Goal: Transaction & Acquisition: Purchase product/service

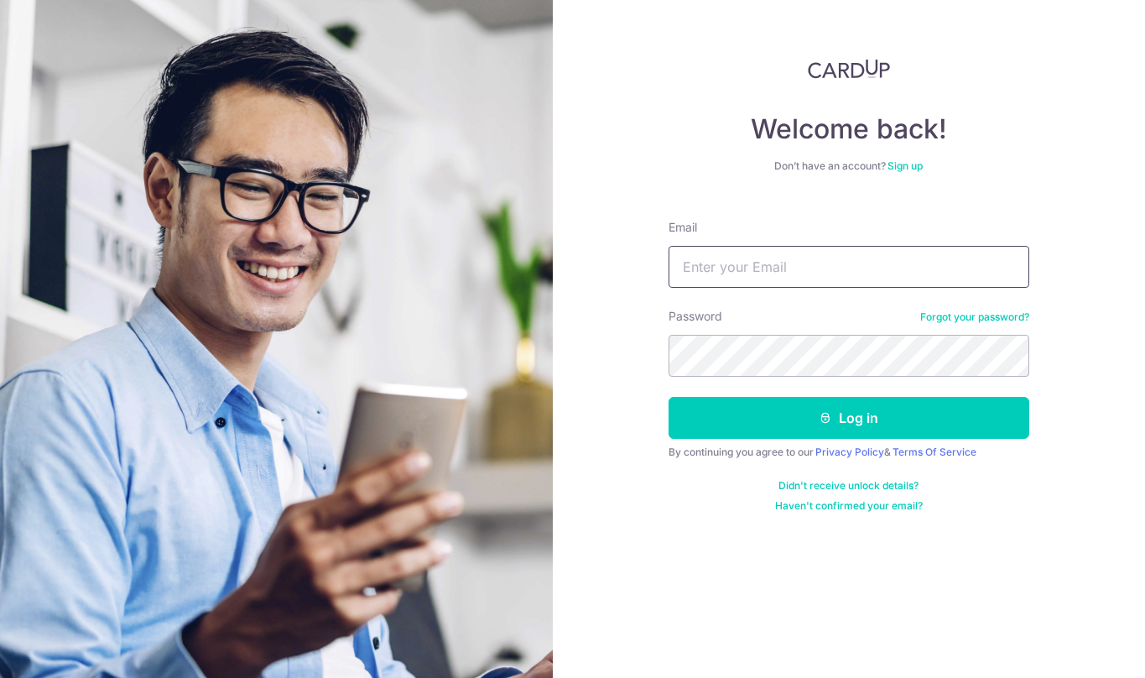
type input "[EMAIL_ADDRESS][DOMAIN_NAME]"
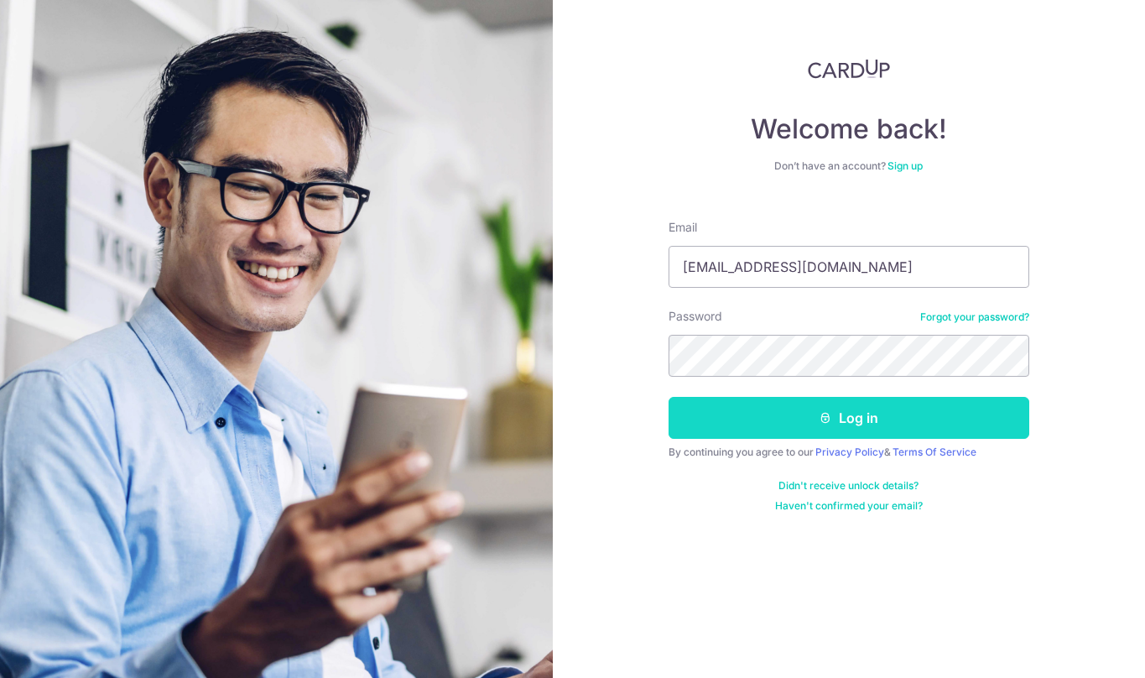
click at [802, 429] on button "Log in" at bounding box center [849, 418] width 361 height 42
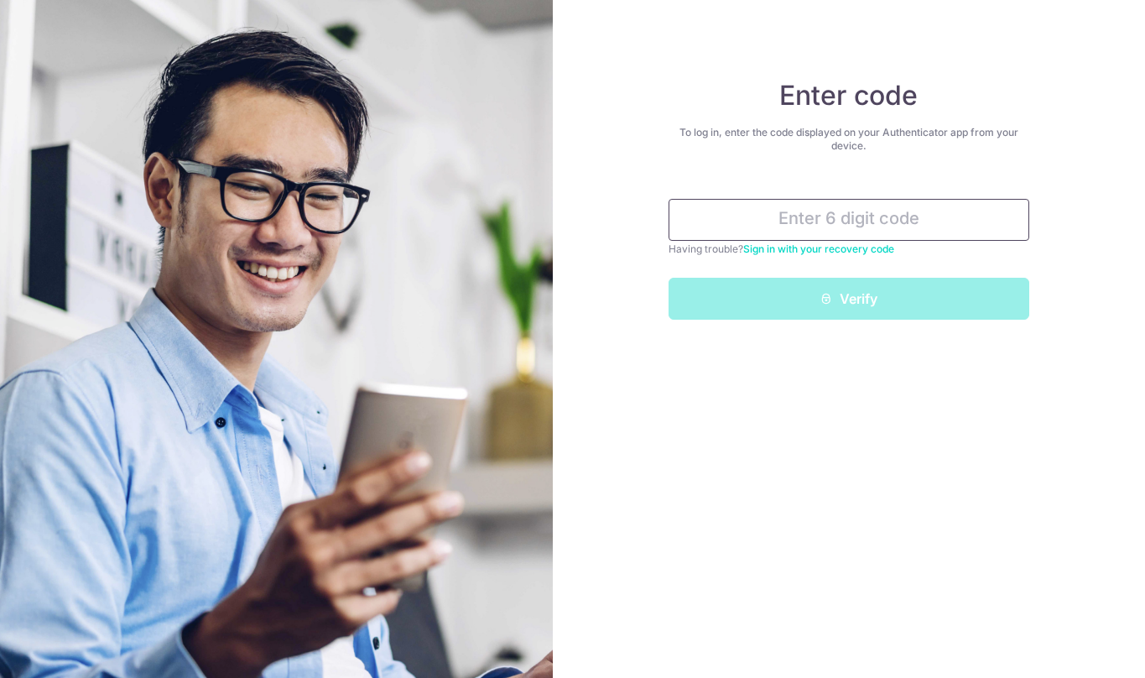
click at [862, 229] on input "text" at bounding box center [849, 220] width 361 height 42
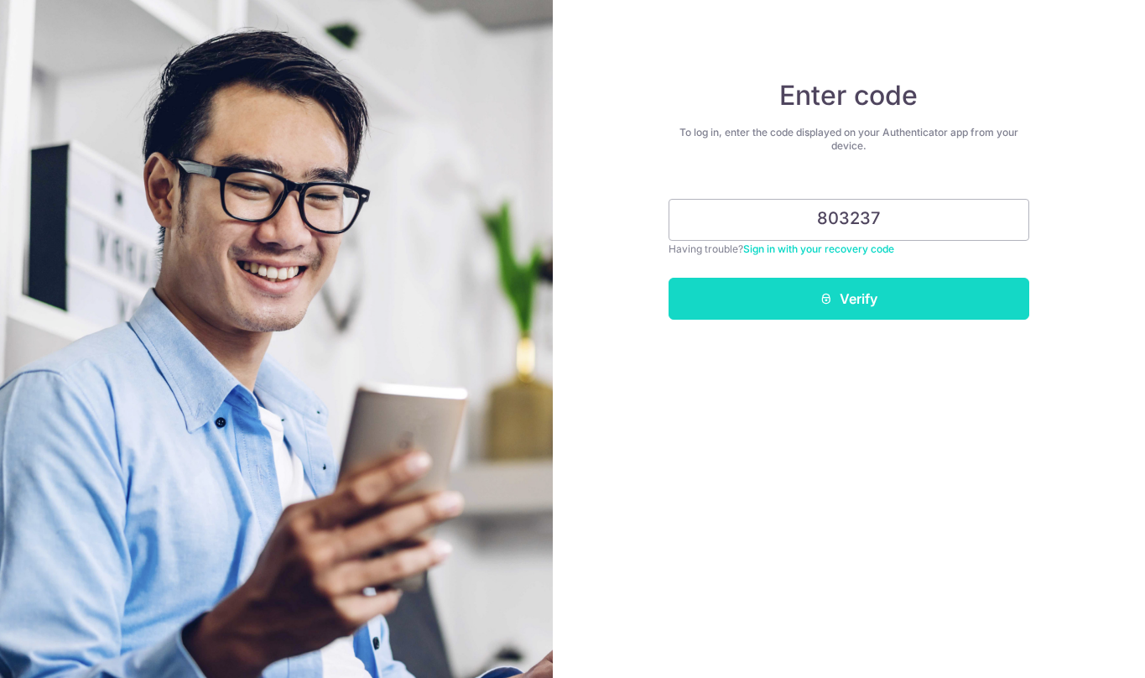
type input "803237"
click at [866, 294] on button "Verify" at bounding box center [849, 299] width 361 height 42
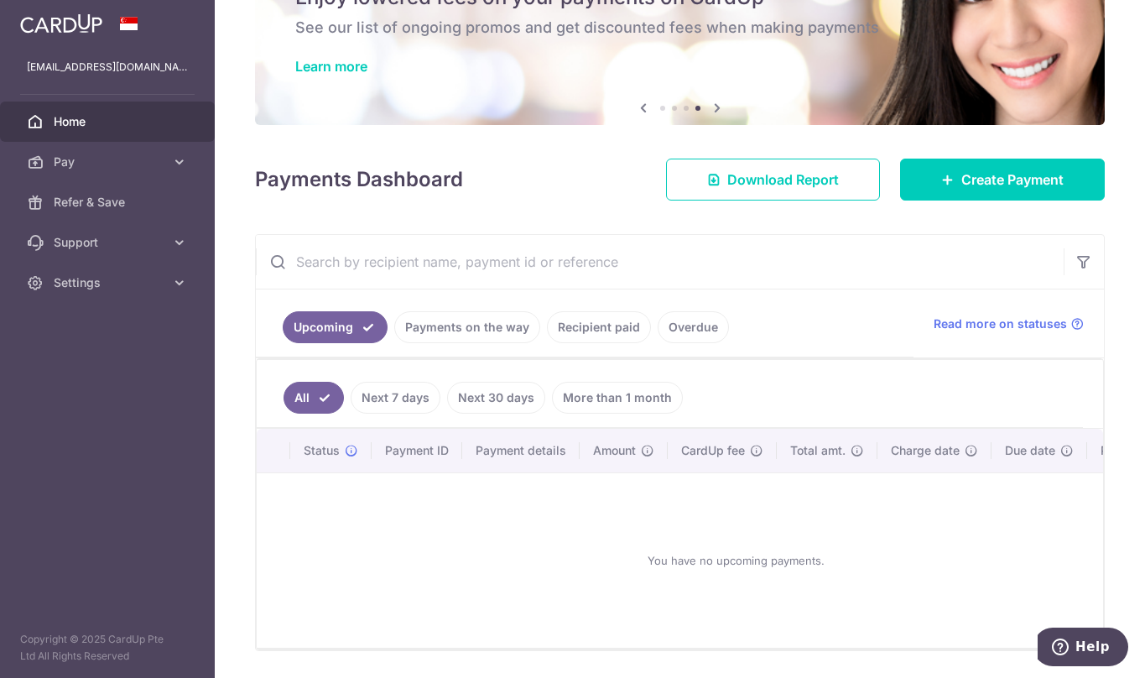
scroll to position [150, 0]
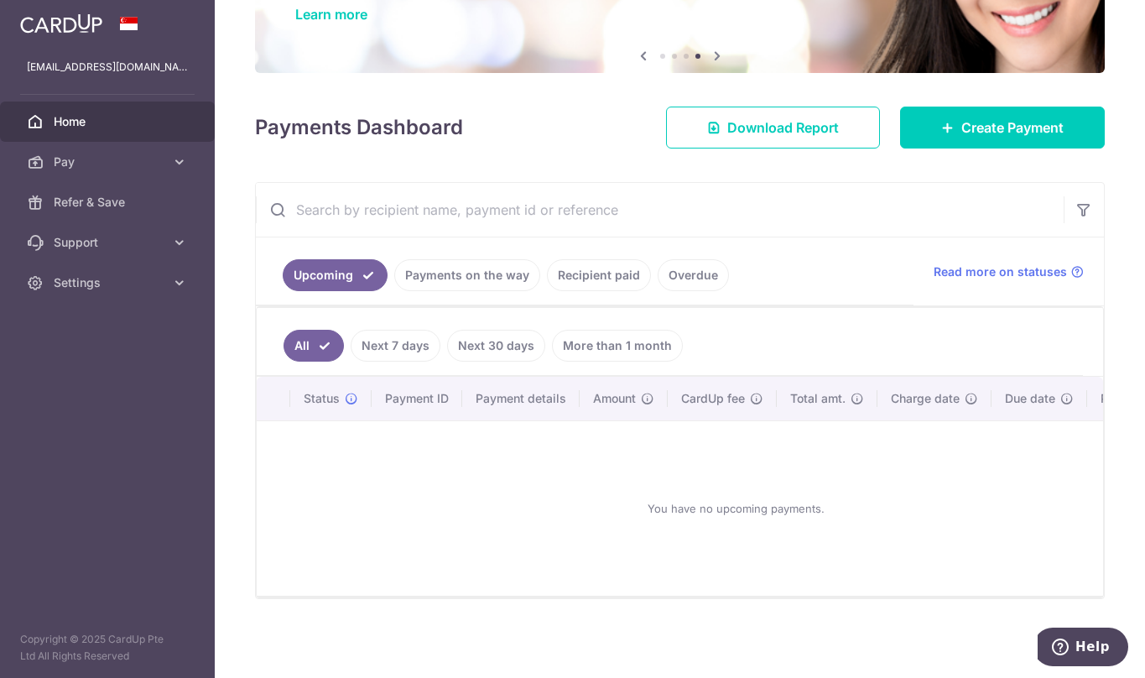
click at [593, 341] on link "More than 1 month" at bounding box center [617, 346] width 131 height 32
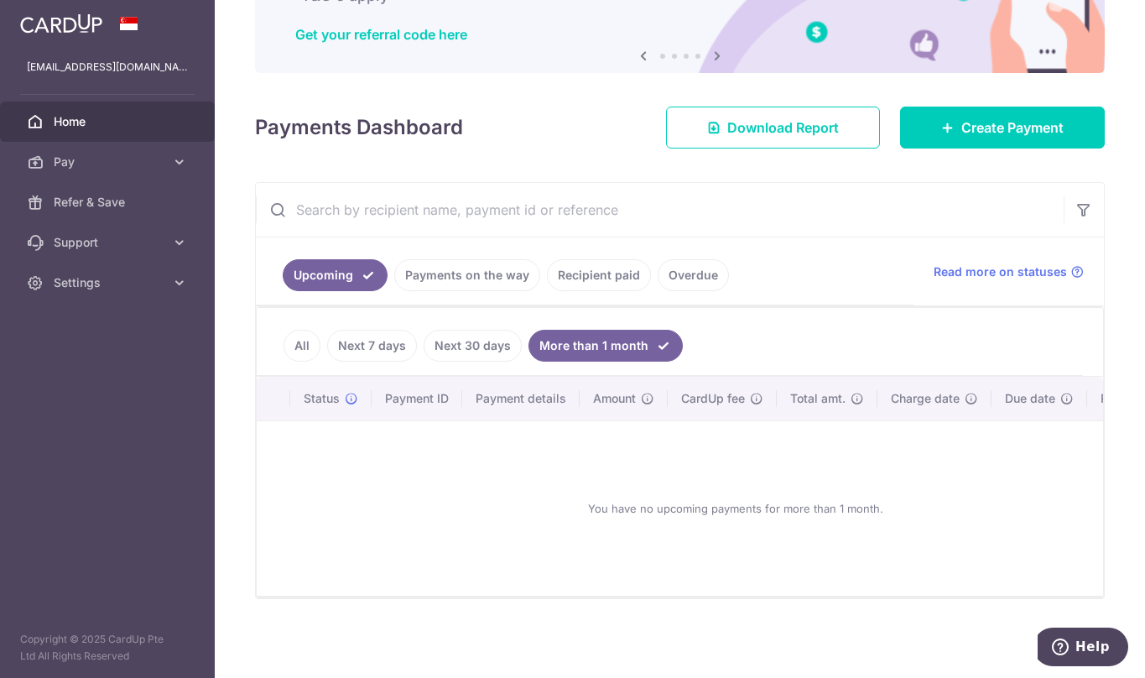
click at [490, 331] on link "Next 30 days" at bounding box center [473, 346] width 98 height 32
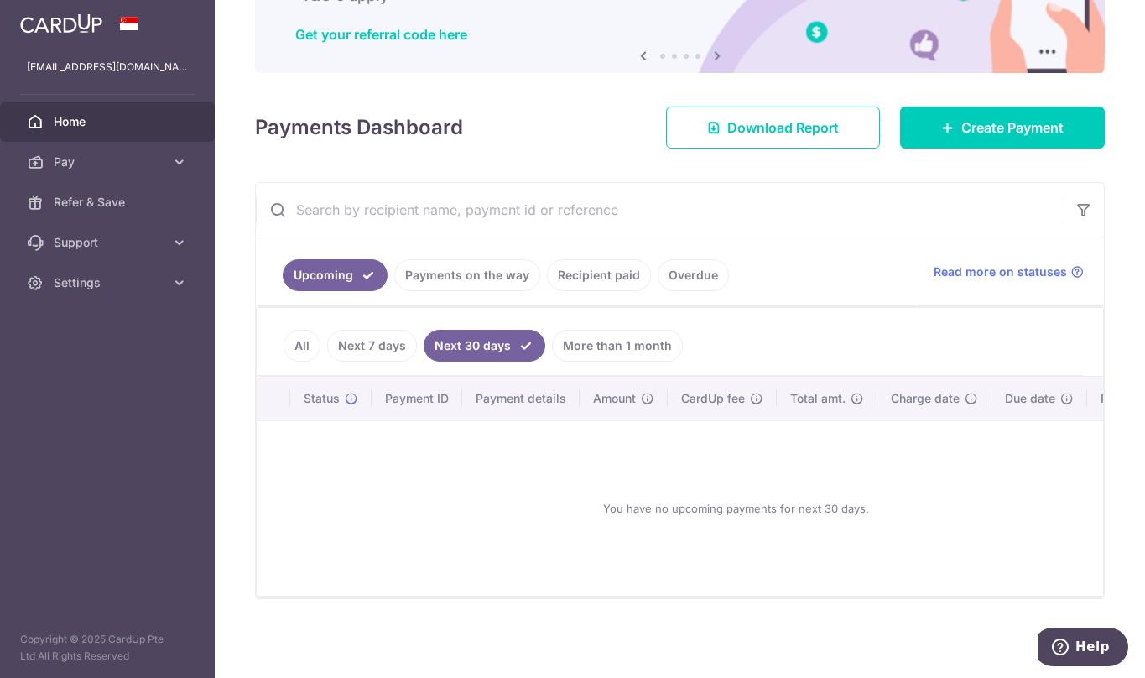
click at [583, 273] on link "Recipient paid" at bounding box center [599, 275] width 104 height 32
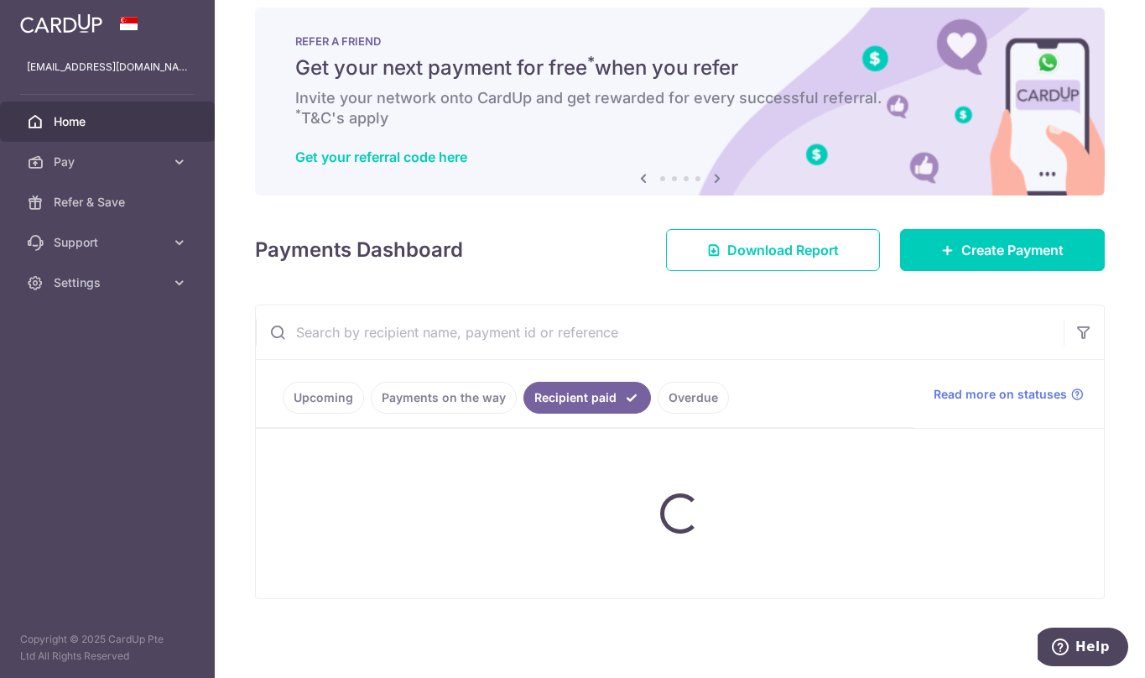
scroll to position [0, 0]
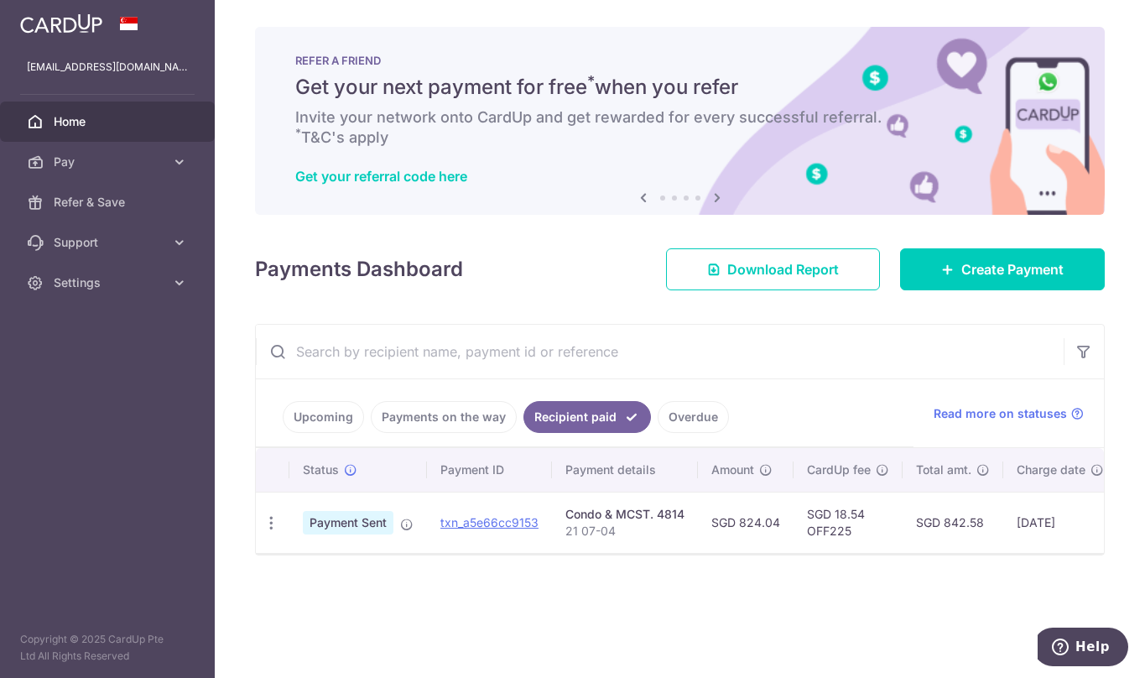
click at [455, 537] on td "txn_a5e66cc9153" at bounding box center [489, 522] width 125 height 61
click at [456, 527] on link "txn_a5e66cc9153" at bounding box center [489, 522] width 98 height 14
click at [989, 276] on span "Create Payment" at bounding box center [1012, 269] width 102 height 20
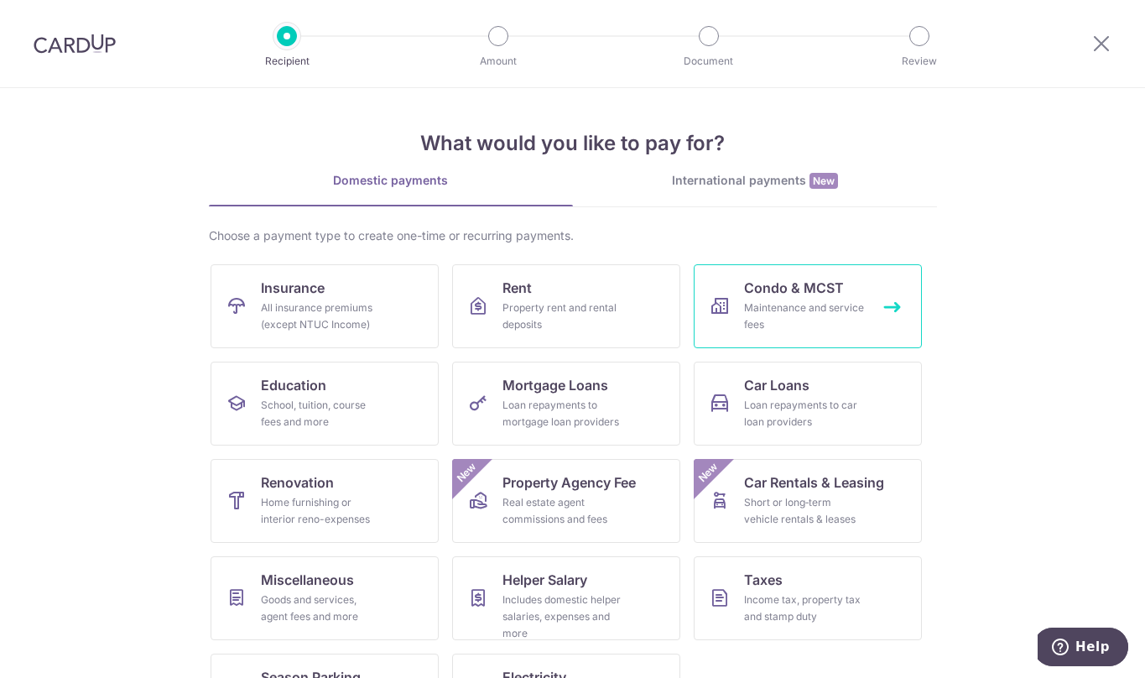
click at [737, 310] on link "Condo & MCST Maintenance and service fees" at bounding box center [808, 306] width 228 height 84
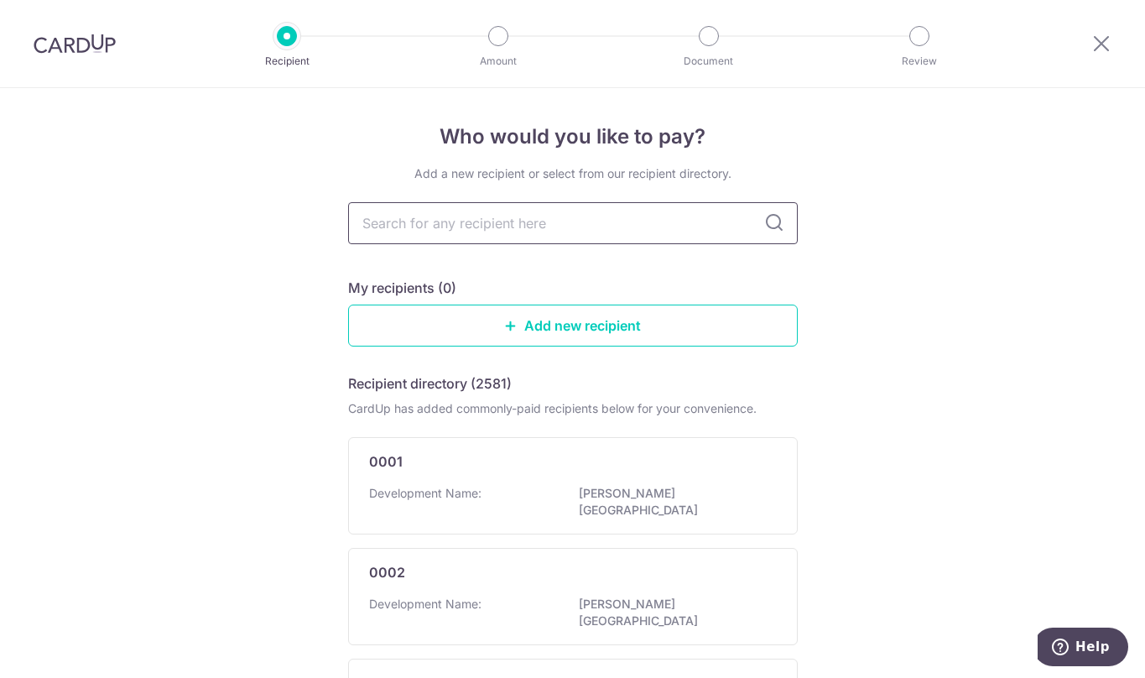
click at [601, 226] on input "text" at bounding box center [573, 223] width 450 height 42
type input "MCST"
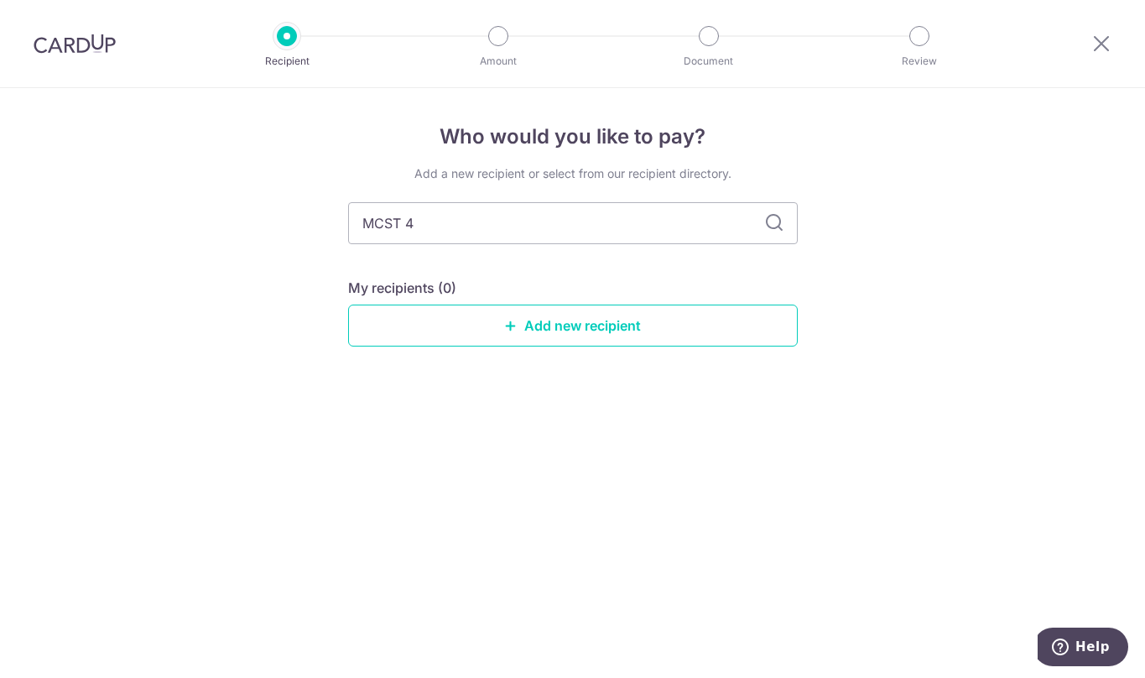
type input "MCST 48"
type input "MCST 14"
type input "MCST"
type input "MCST 4814"
click at [780, 233] on input "MCST 4814" at bounding box center [573, 223] width 450 height 42
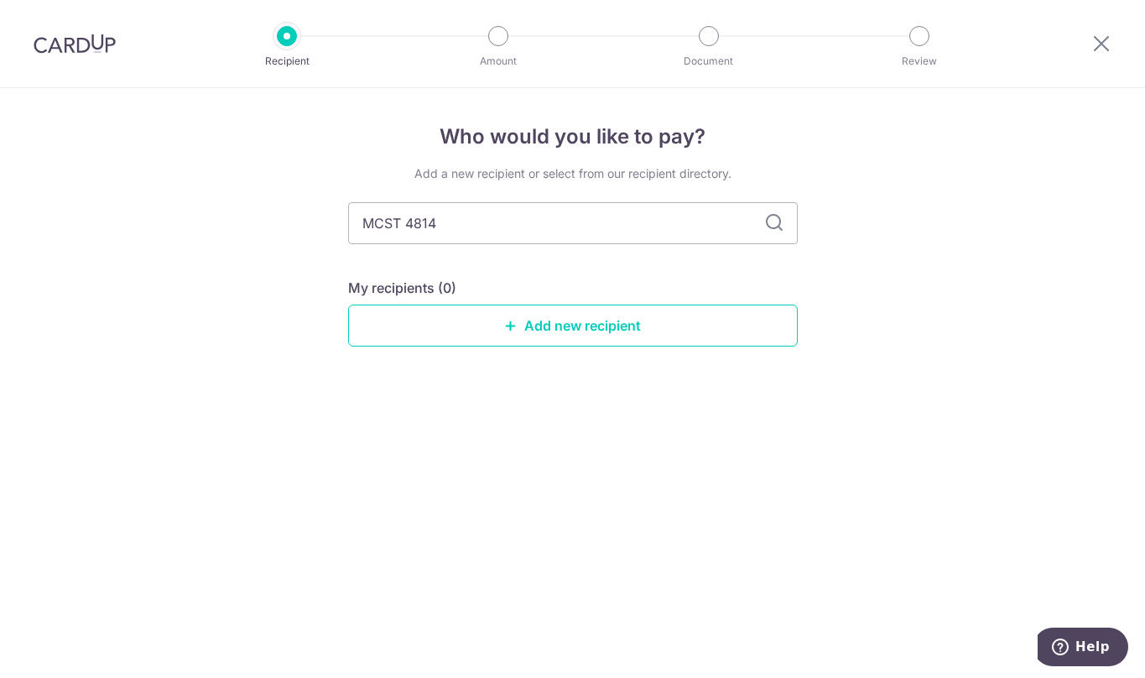
click at [768, 221] on icon at bounding box center [774, 223] width 20 height 20
drag, startPoint x: 489, startPoint y: 220, endPoint x: 310, endPoint y: 215, distance: 178.7
click at [310, 215] on div "Who would you like to pay? Add a new recipient or select from our recipient dir…" at bounding box center [572, 383] width 1145 height 590
click at [556, 323] on link "Add new recipient" at bounding box center [573, 325] width 450 height 42
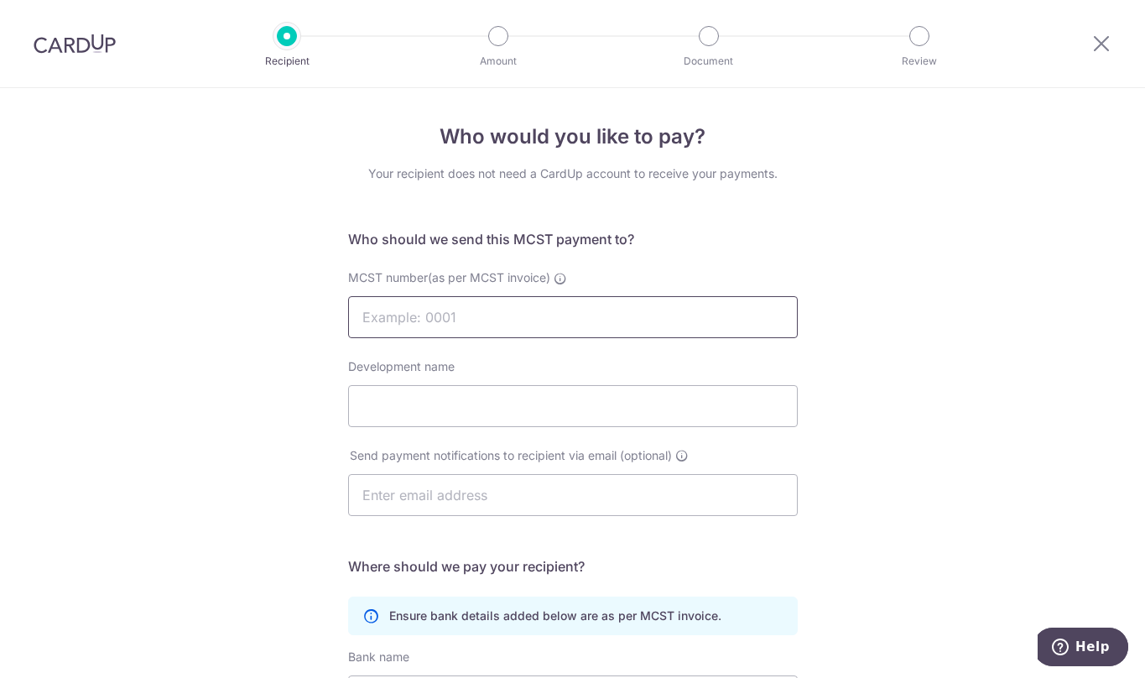
click at [545, 324] on input "MCST number(as per MCST invoice)" at bounding box center [573, 317] width 450 height 42
click at [1098, 40] on icon at bounding box center [1101, 43] width 20 height 21
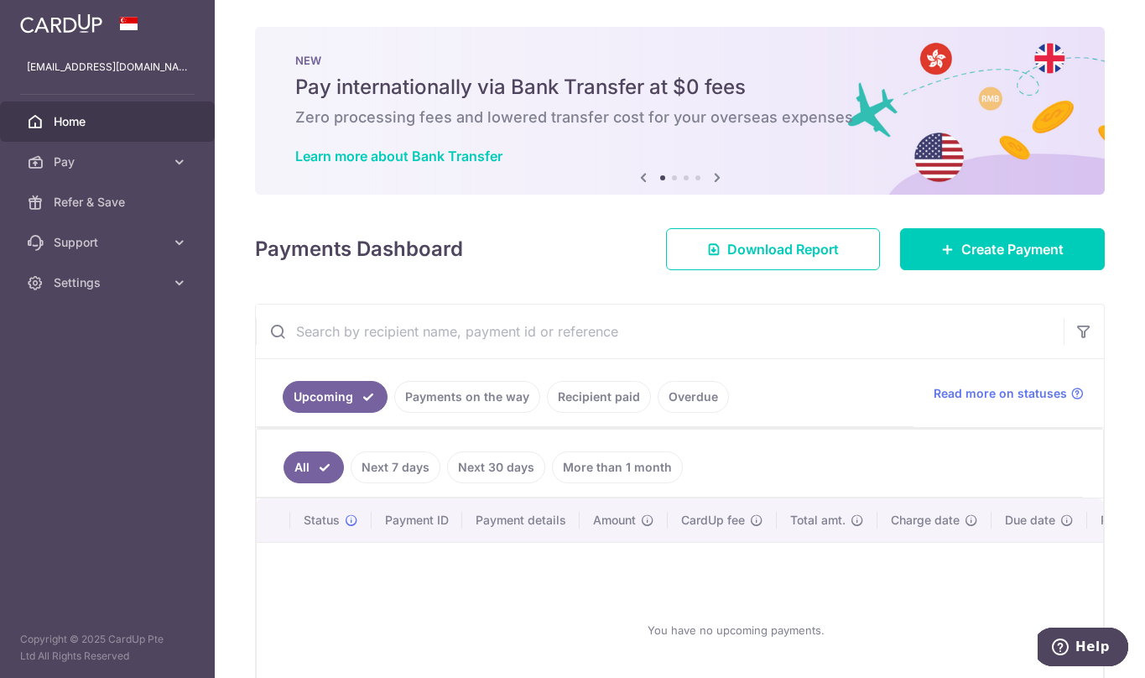
click at [632, 471] on link "More than 1 month" at bounding box center [617, 467] width 131 height 32
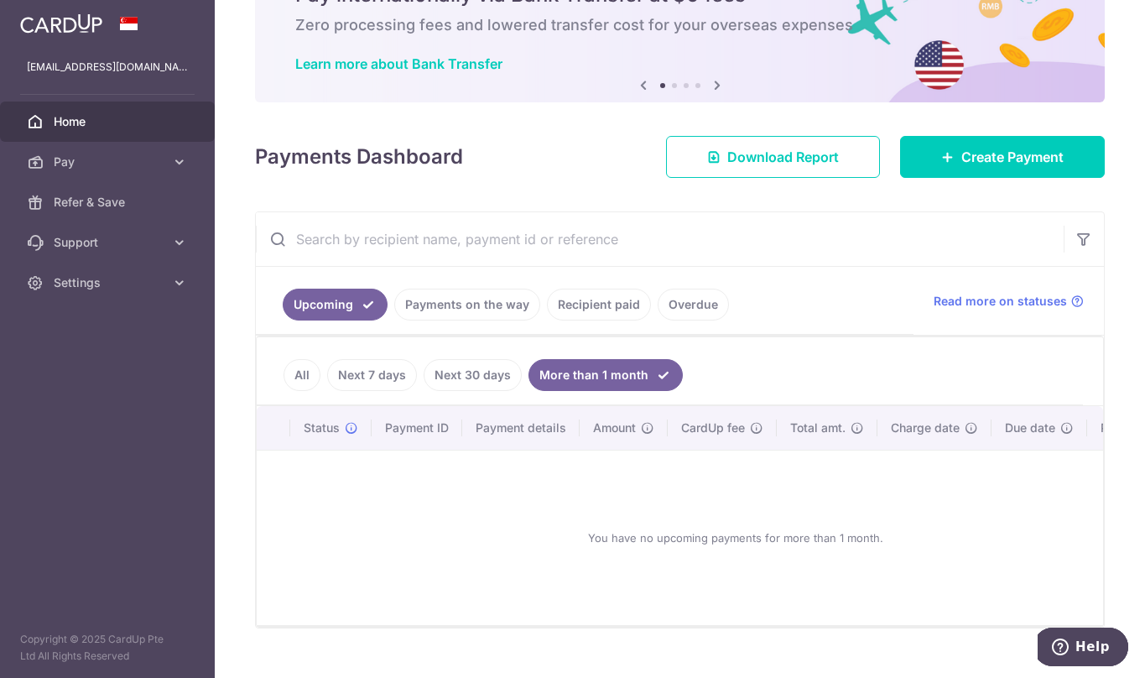
scroll to position [130, 0]
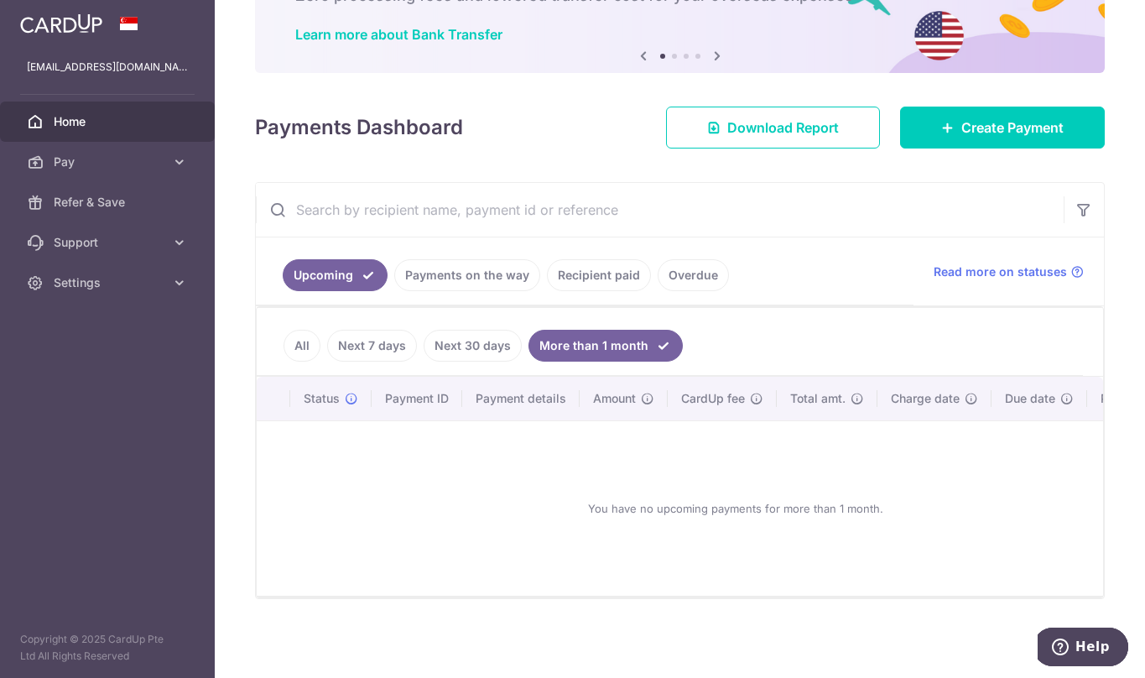
click at [596, 262] on link "Recipient paid" at bounding box center [599, 275] width 104 height 32
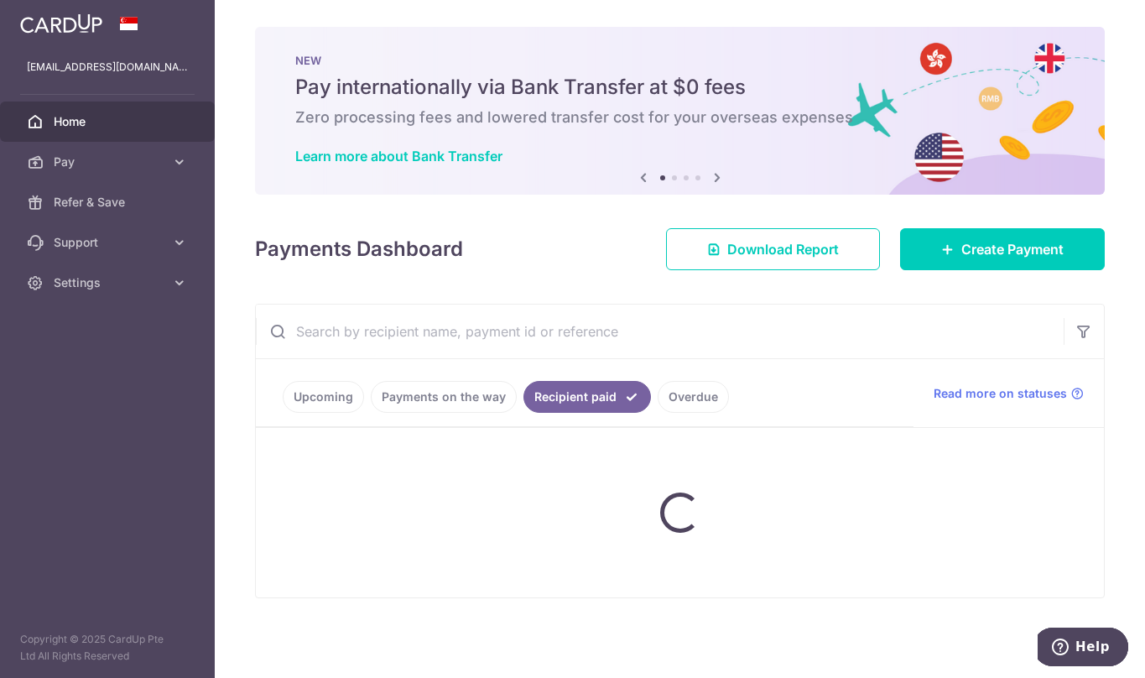
scroll to position [0, 0]
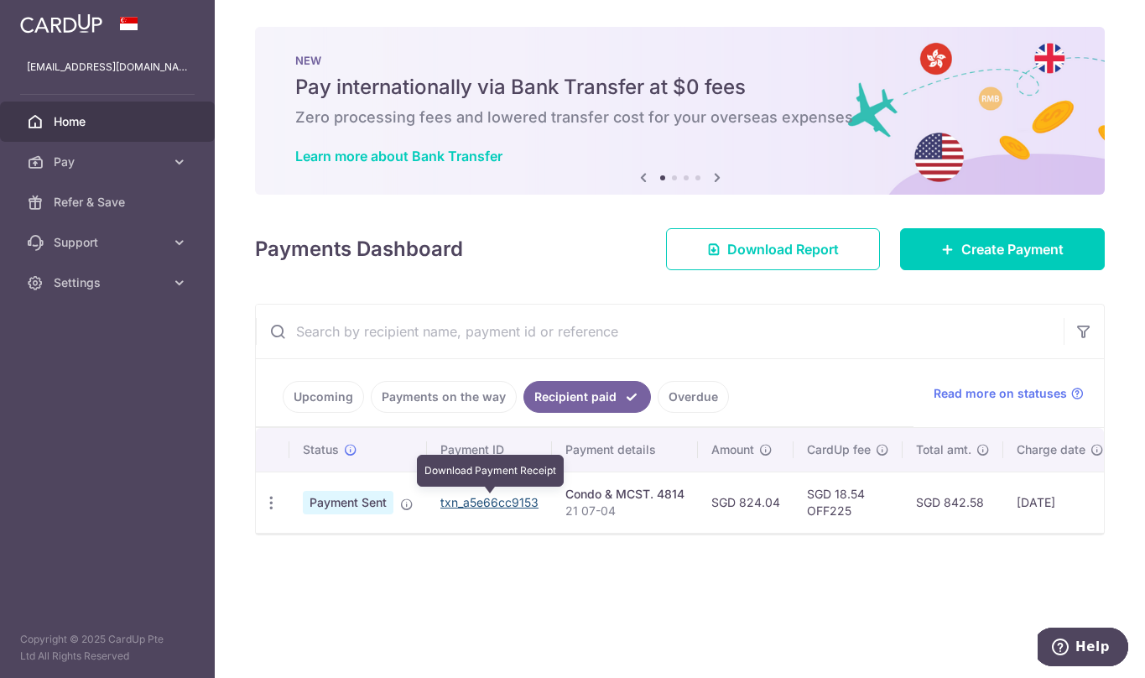
click at [497, 498] on link "txn_a5e66cc9153" at bounding box center [489, 502] width 98 height 14
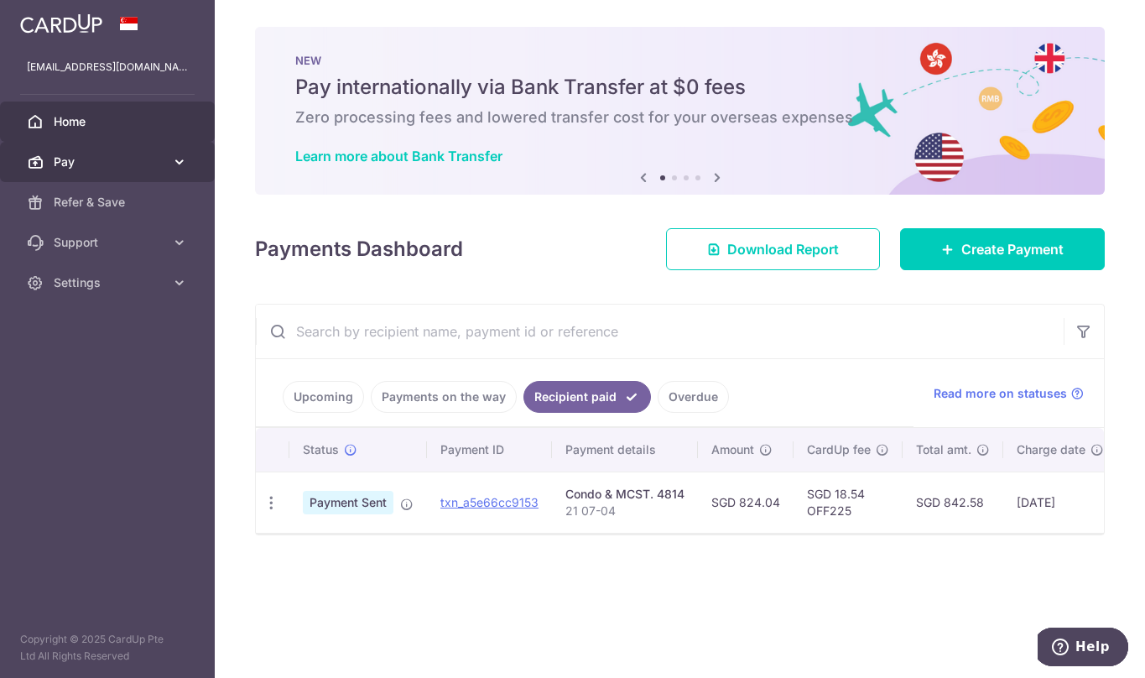
click at [175, 166] on icon at bounding box center [179, 162] width 17 height 17
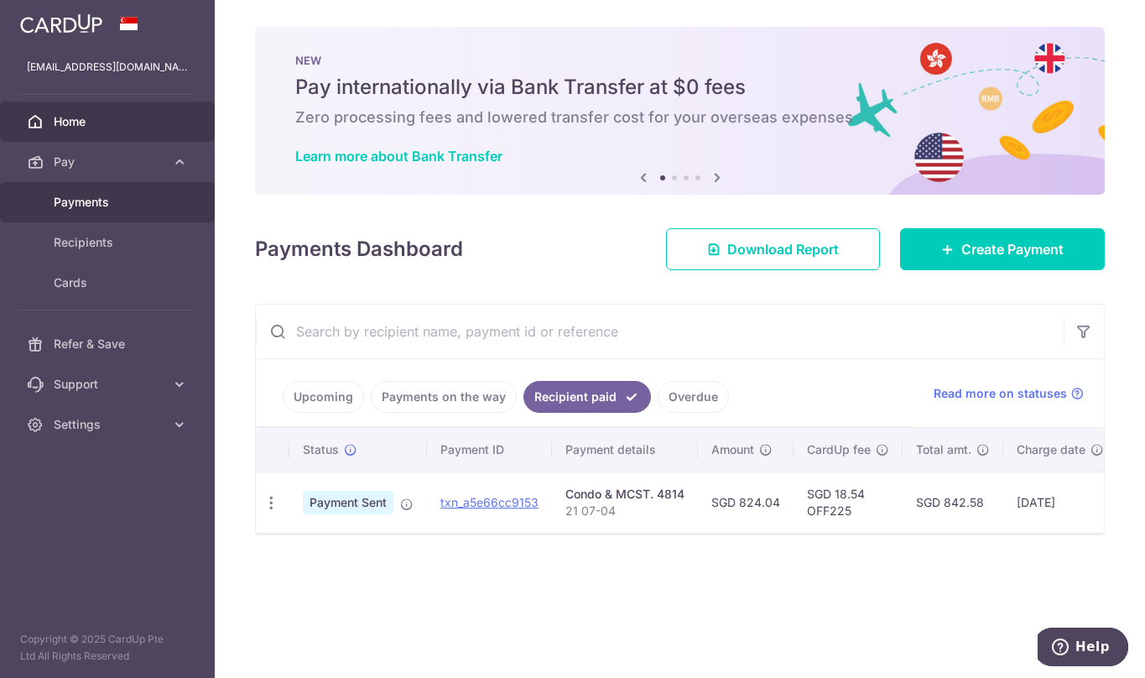
click at [107, 201] on span "Payments" at bounding box center [109, 202] width 111 height 17
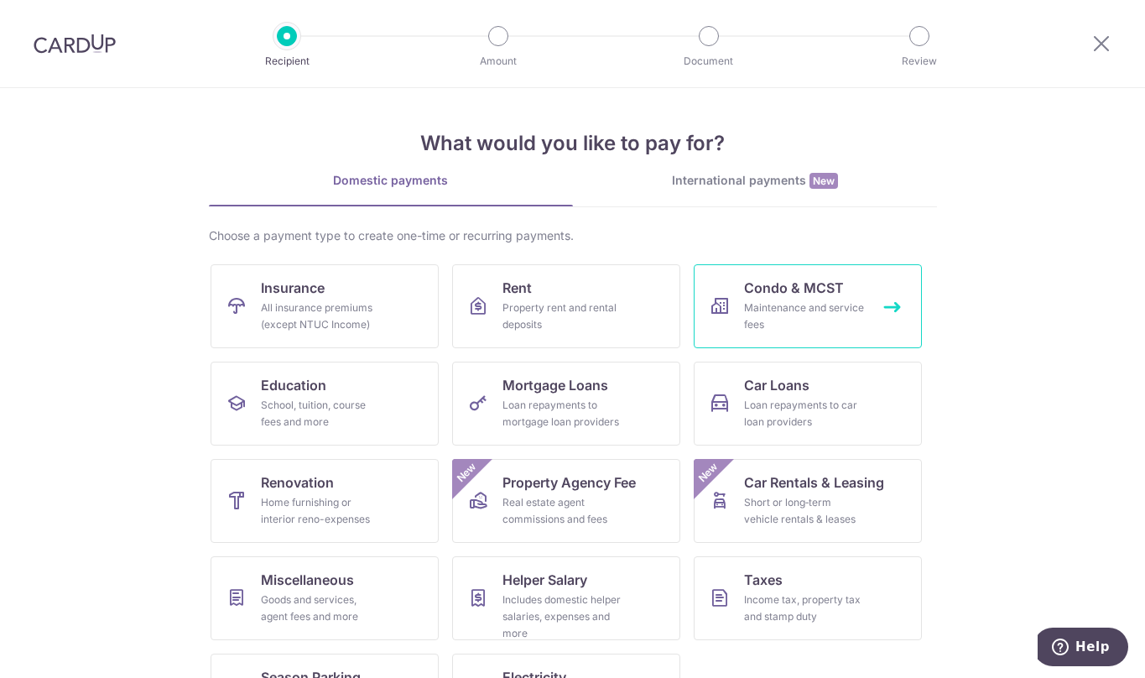
click at [793, 300] on div "Maintenance and service fees" at bounding box center [804, 316] width 121 height 34
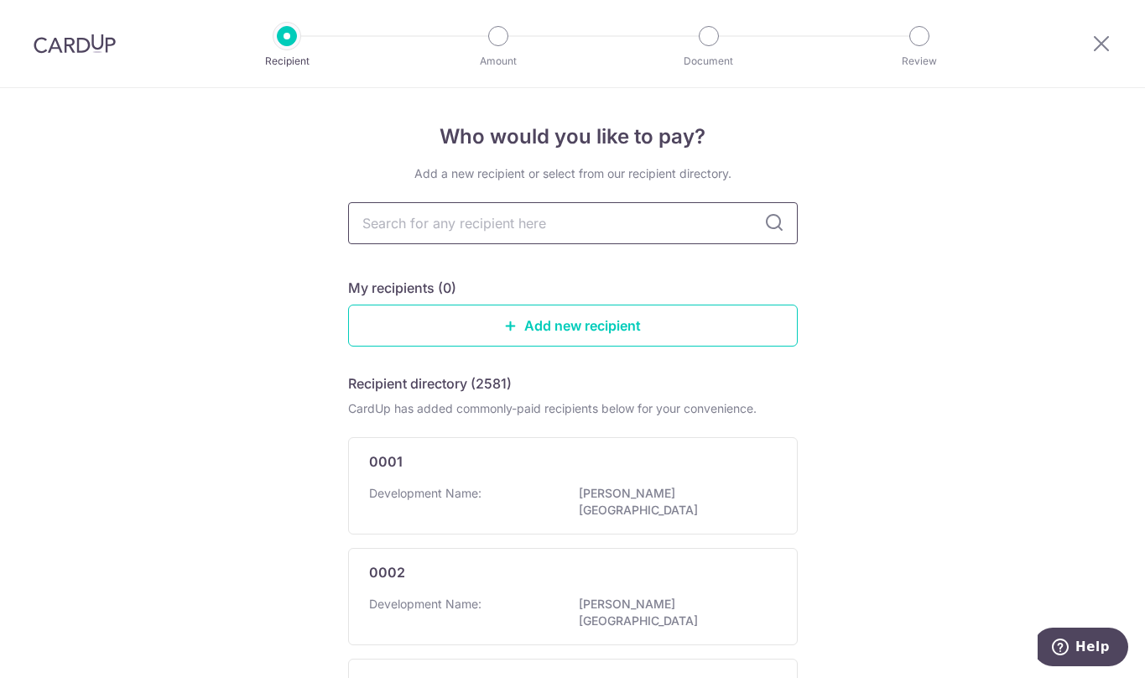
click at [507, 231] on input "text" at bounding box center [573, 223] width 450 height 42
type input "4814"
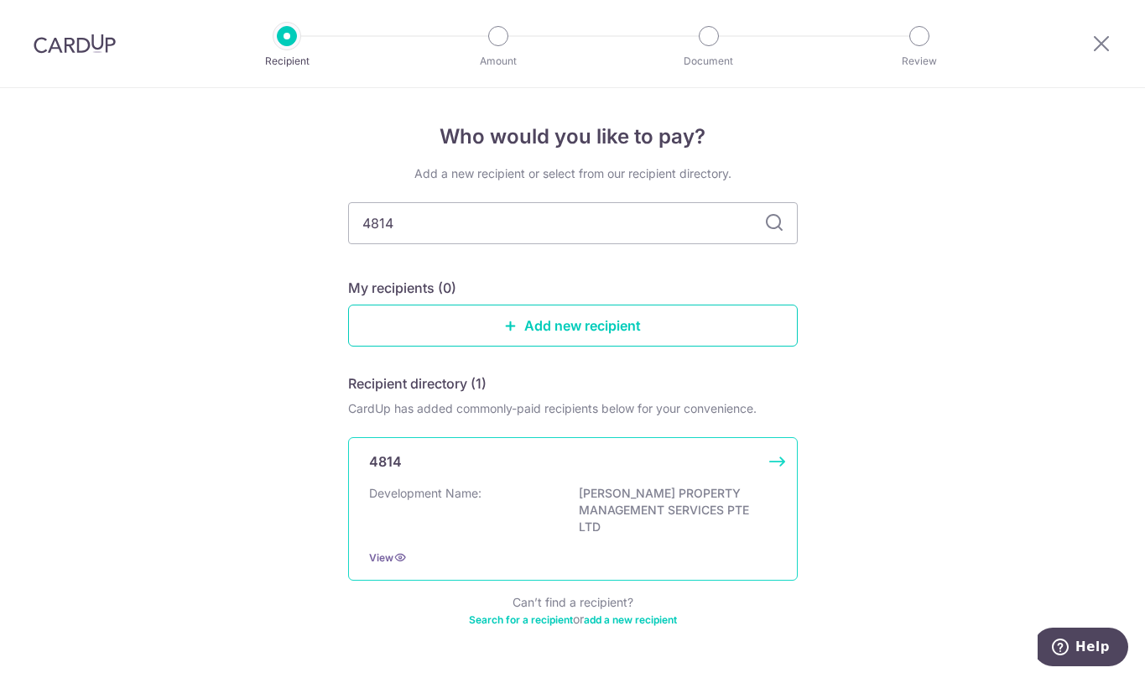
click at [697, 497] on p "CHAMBERS PROPERTY MANAGEMENT SERVICES PTE LTD" at bounding box center [673, 510] width 188 height 50
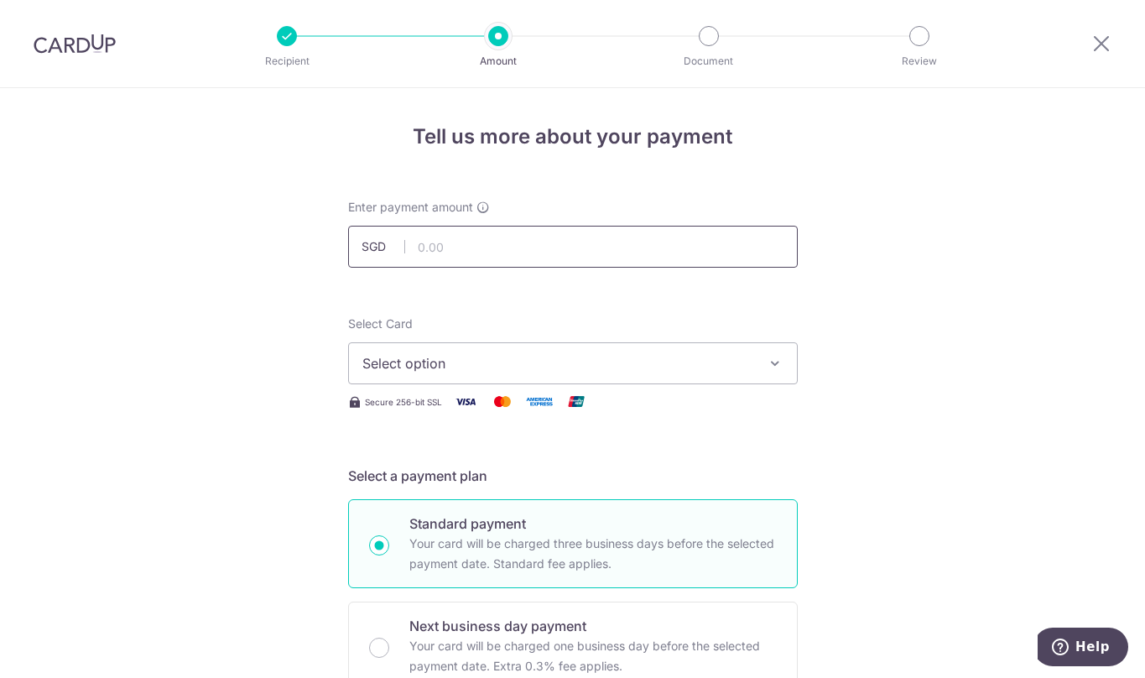
click at [507, 251] on input "text" at bounding box center [573, 247] width 450 height 42
type input "824.04"
click at [778, 358] on icon "button" at bounding box center [775, 363] width 17 height 17
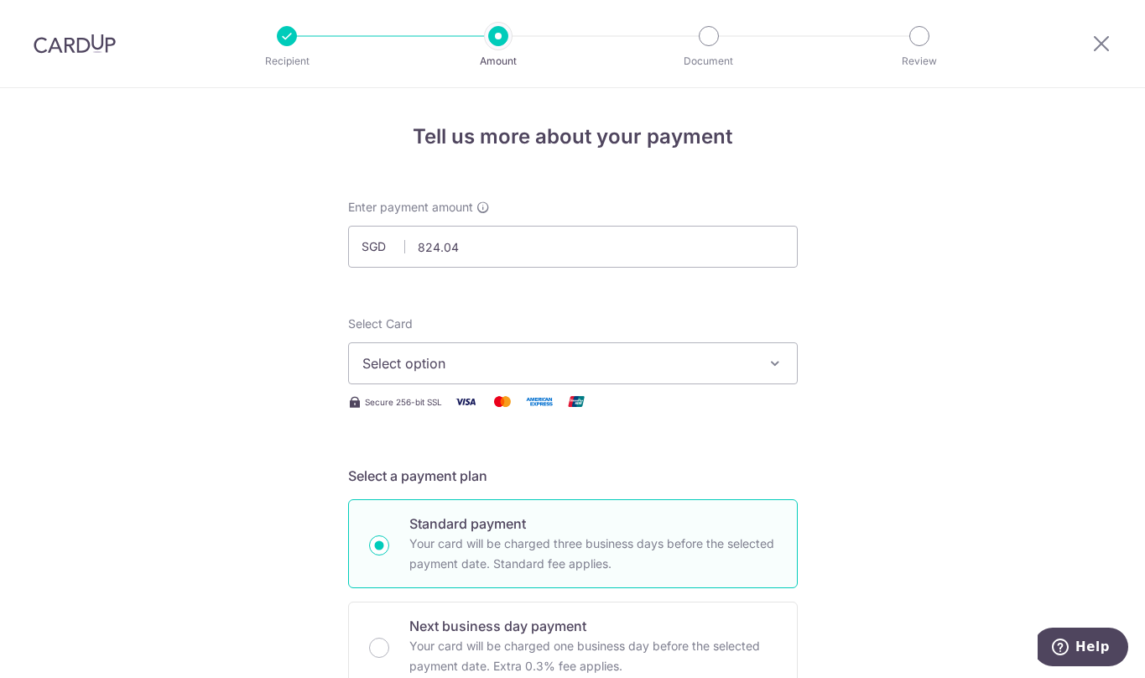
click at [487, 357] on span "Select option" at bounding box center [557, 363] width 391 height 20
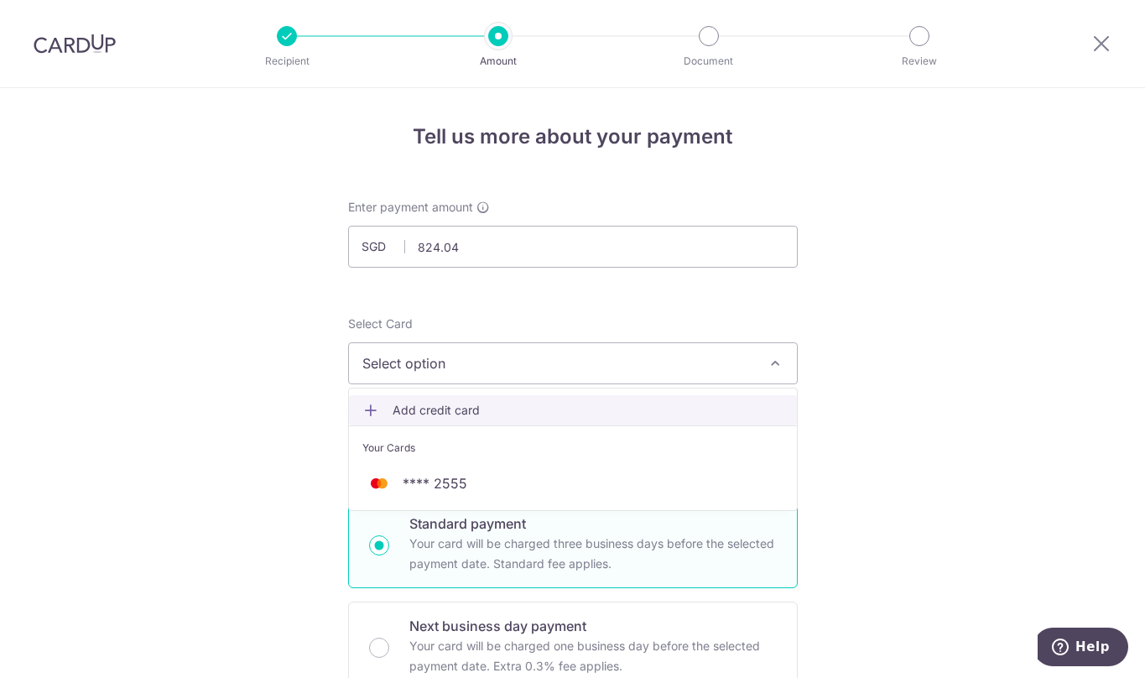
click at [454, 409] on span "Add credit card" at bounding box center [588, 410] width 391 height 17
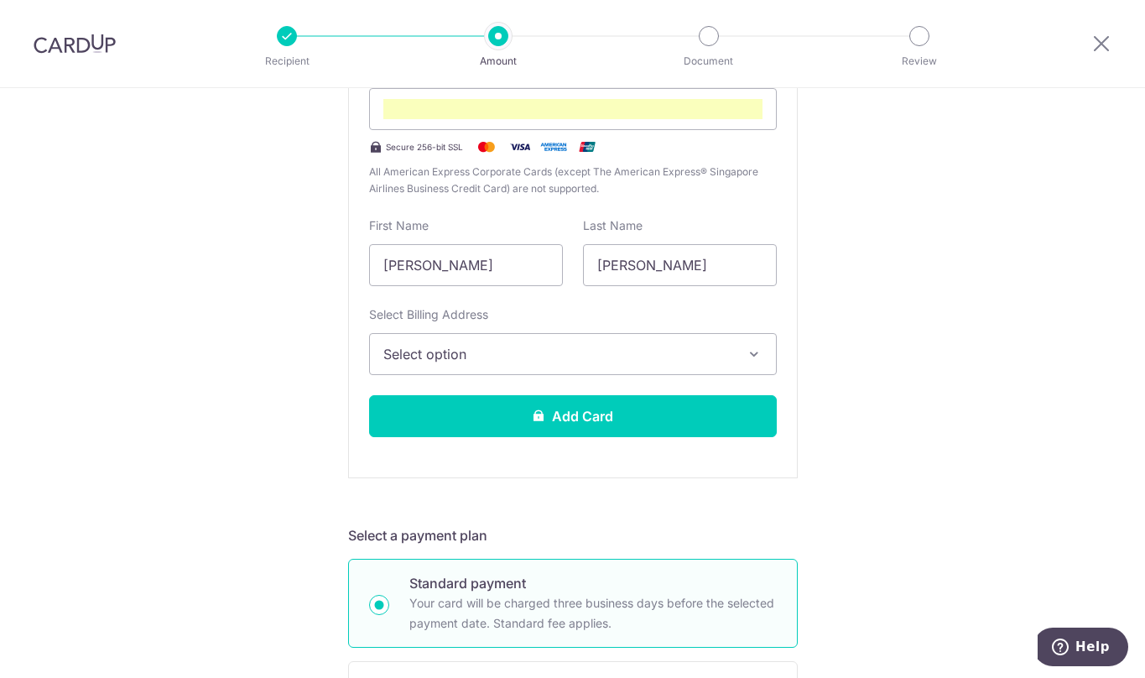
scroll to position [430, 0]
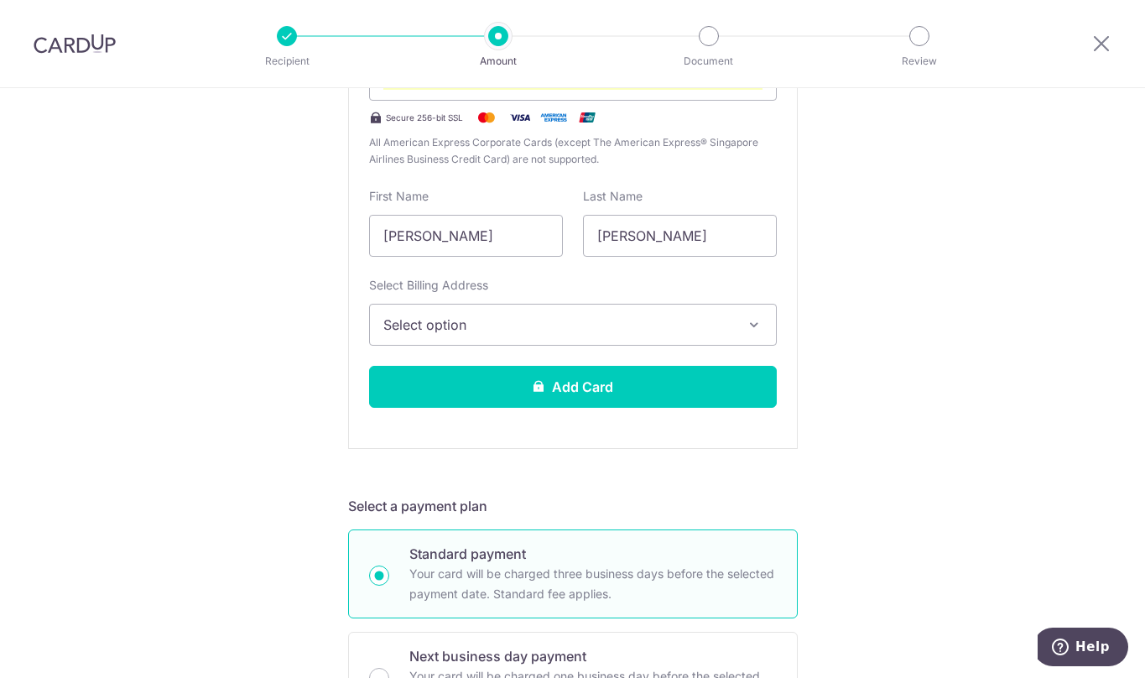
click at [747, 319] on icon "button" at bounding box center [754, 324] width 17 height 17
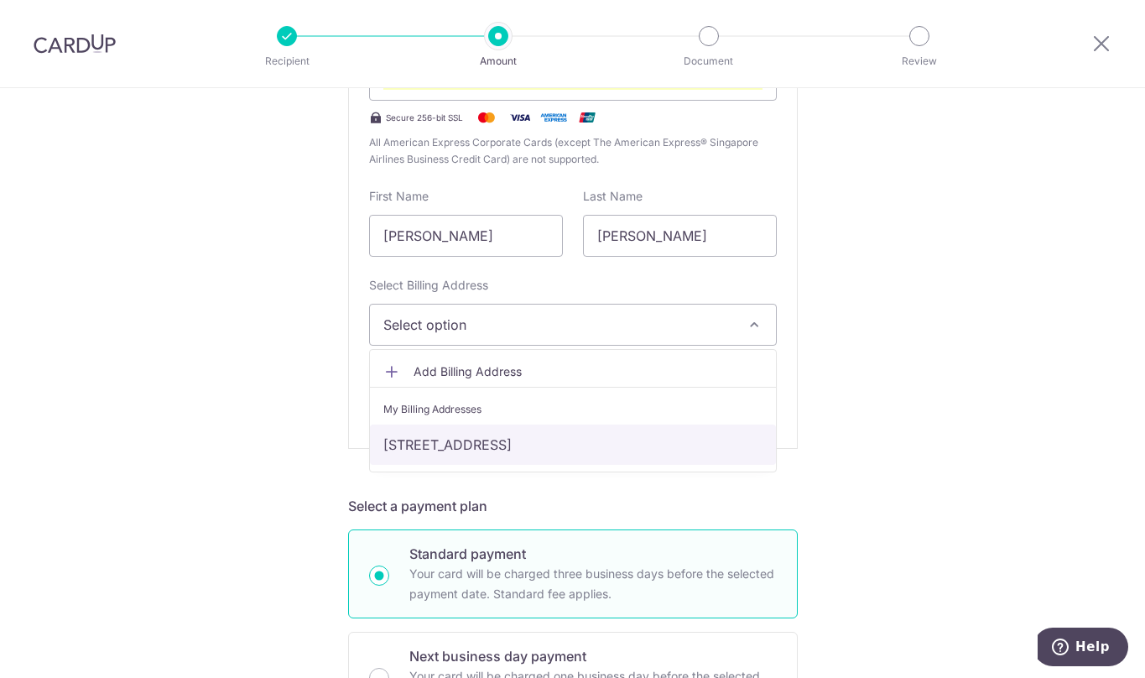
click at [622, 447] on link "[STREET_ADDRESS]" at bounding box center [573, 444] width 406 height 40
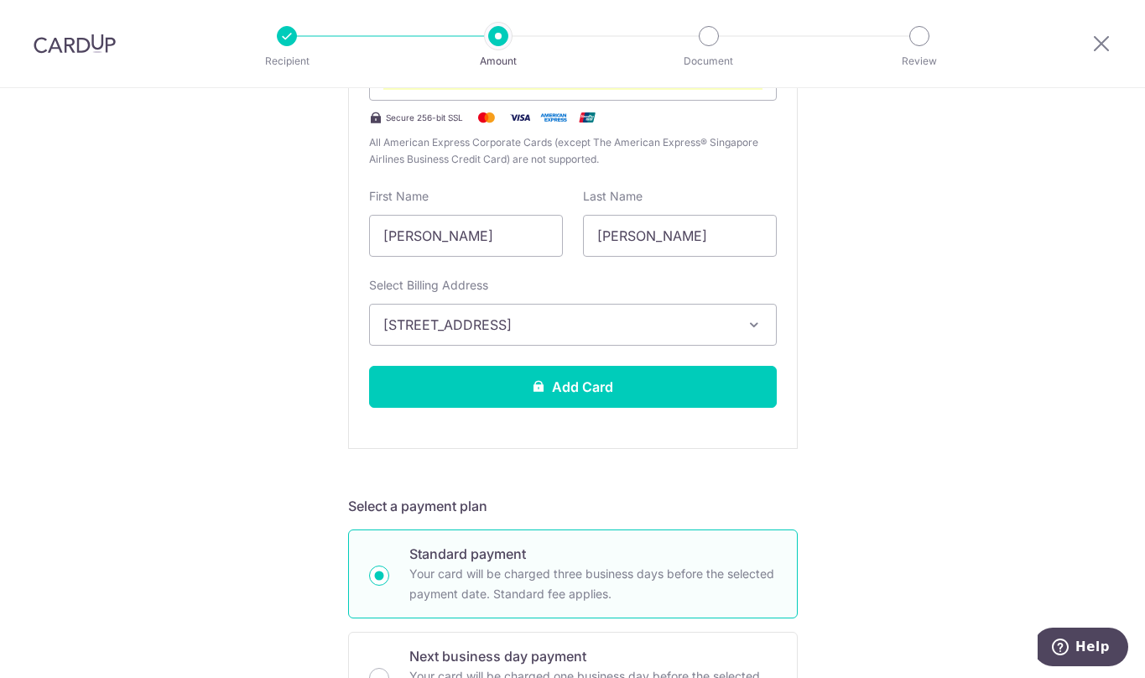
scroll to position [710, 0]
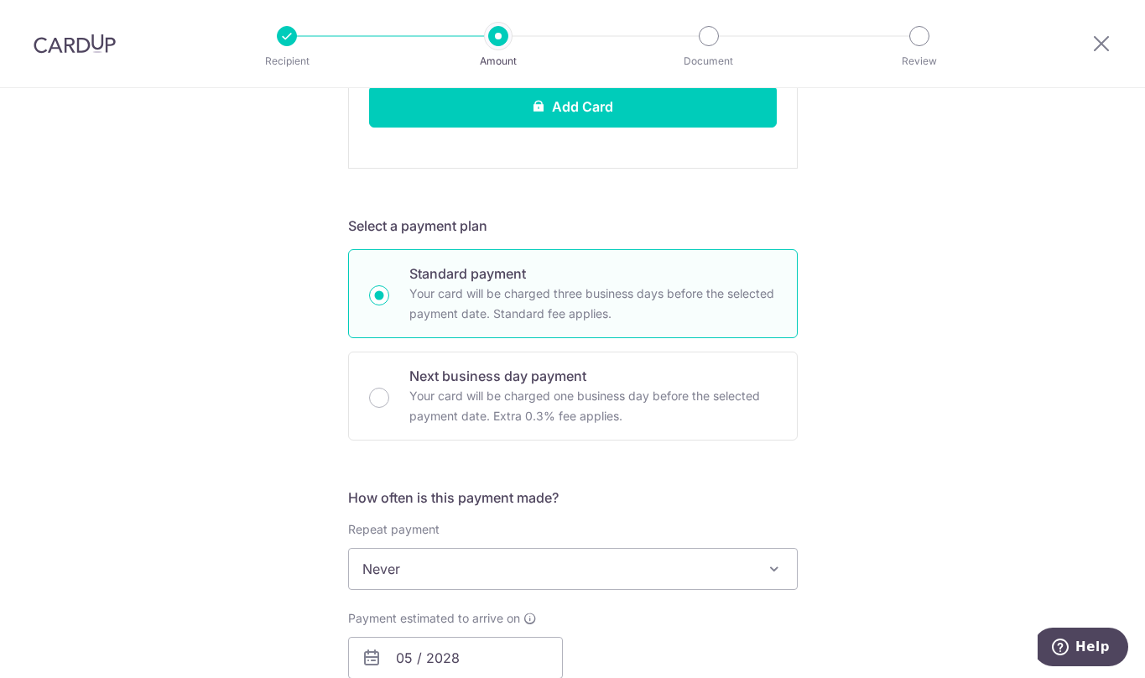
click at [764, 567] on span at bounding box center [774, 569] width 20 height 20
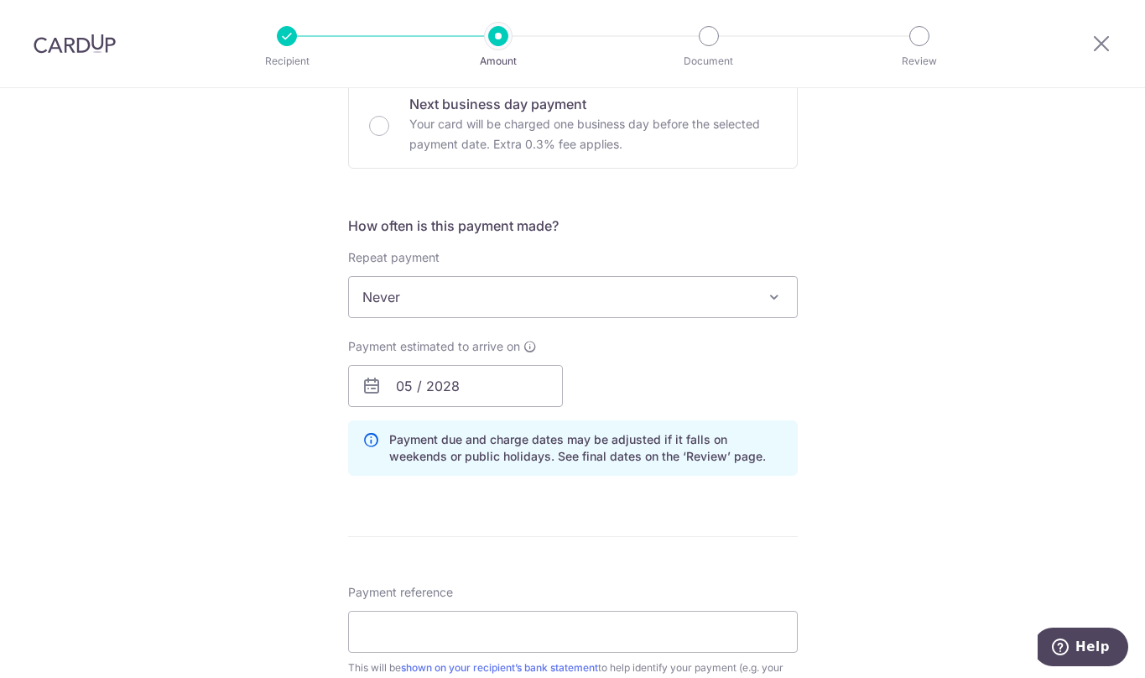
scroll to position [1118, 0]
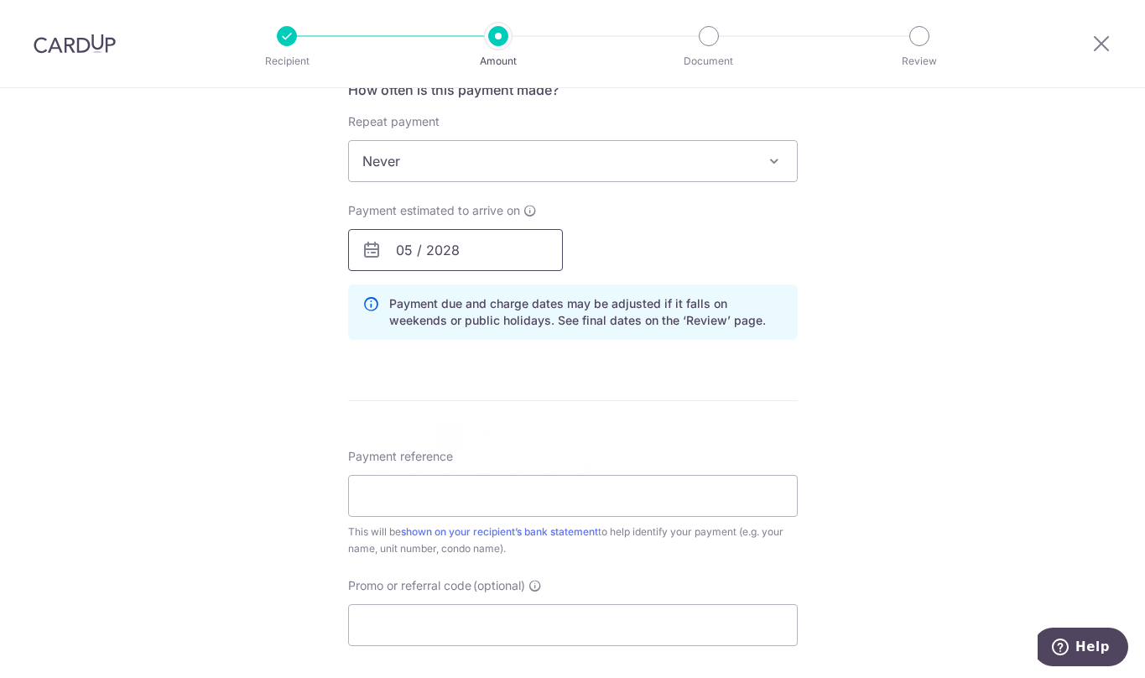
click at [454, 249] on input "05 / 2028" at bounding box center [455, 250] width 215 height 42
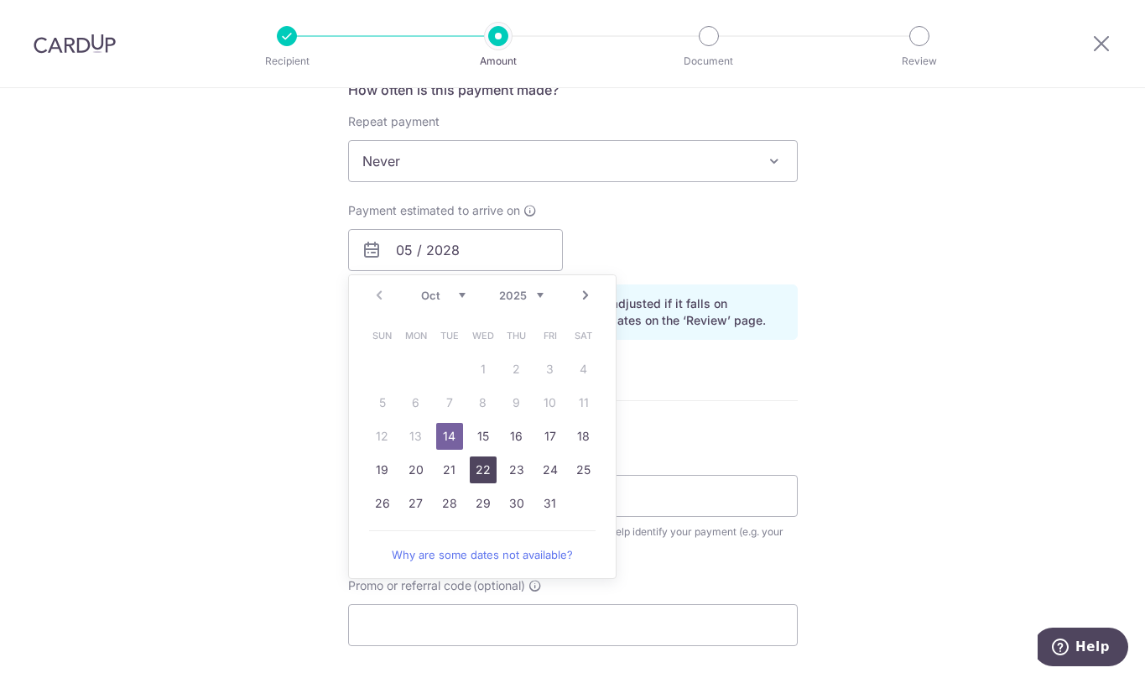
click at [488, 473] on link "22" at bounding box center [483, 469] width 27 height 27
type input "22/10/2025"
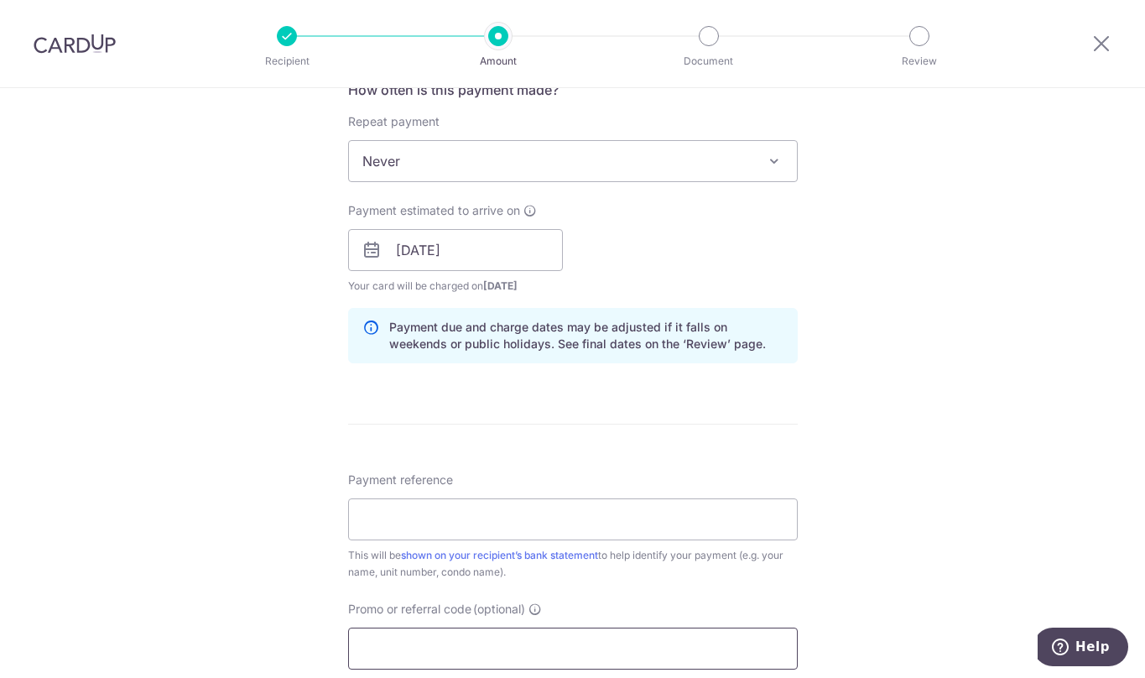
click at [489, 653] on input "Promo or referral code (optional)" at bounding box center [573, 648] width 450 height 42
paste input "OFF225"
type input "OFF225"
click at [450, 520] on input "Payment reference" at bounding box center [573, 519] width 450 height 42
type input "21#07-04"
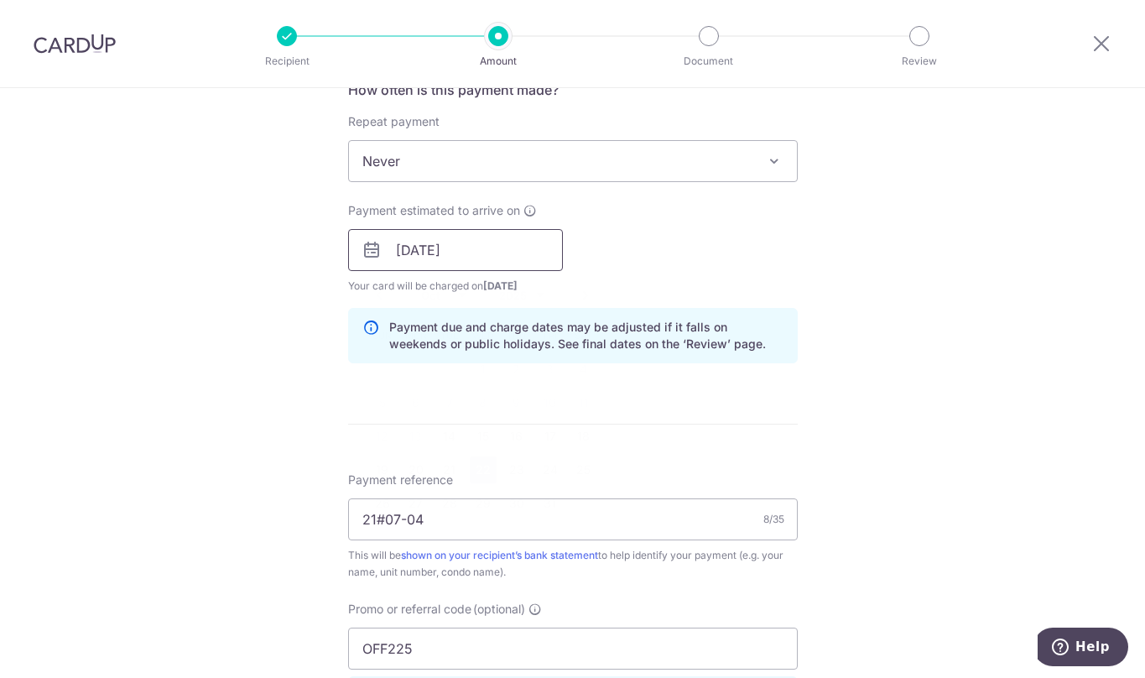
click at [498, 252] on input "22/10/2025" at bounding box center [455, 250] width 215 height 42
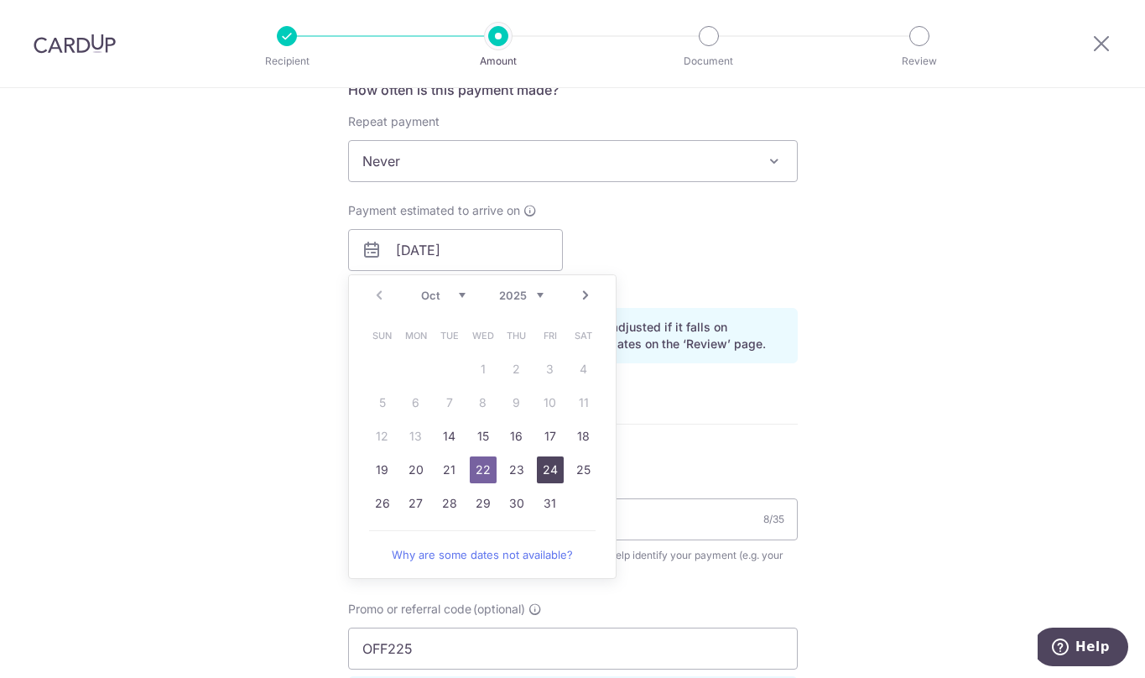
click at [547, 468] on link "24" at bounding box center [550, 469] width 27 height 27
type input "[DATE]"
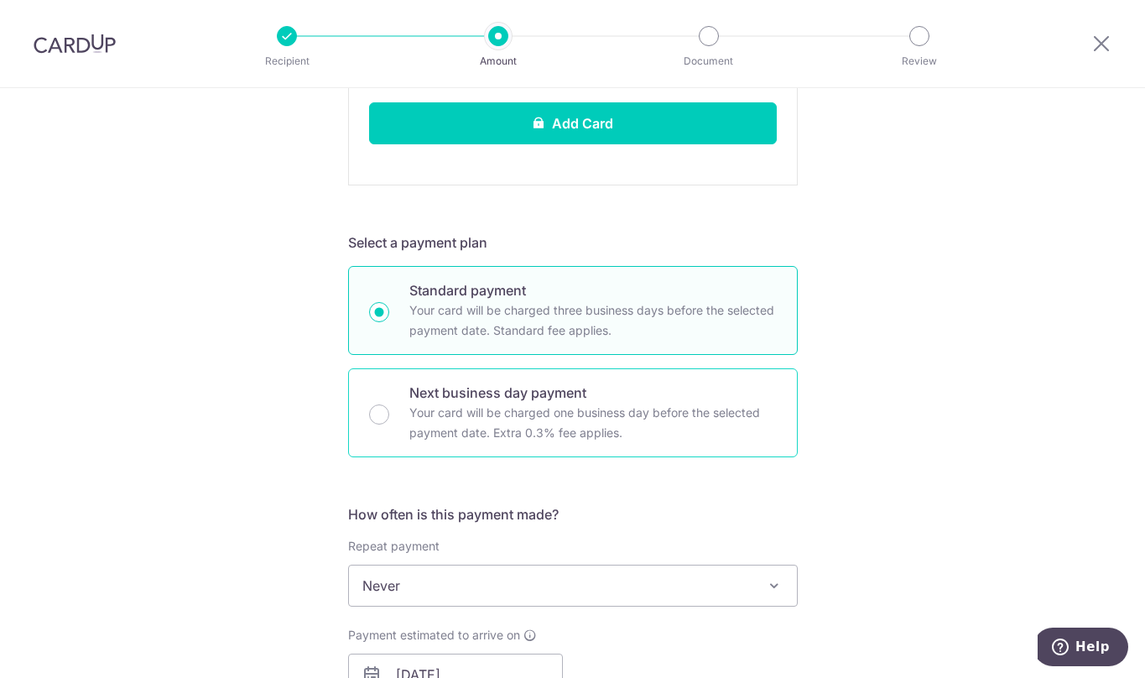
scroll to position [1253, 0]
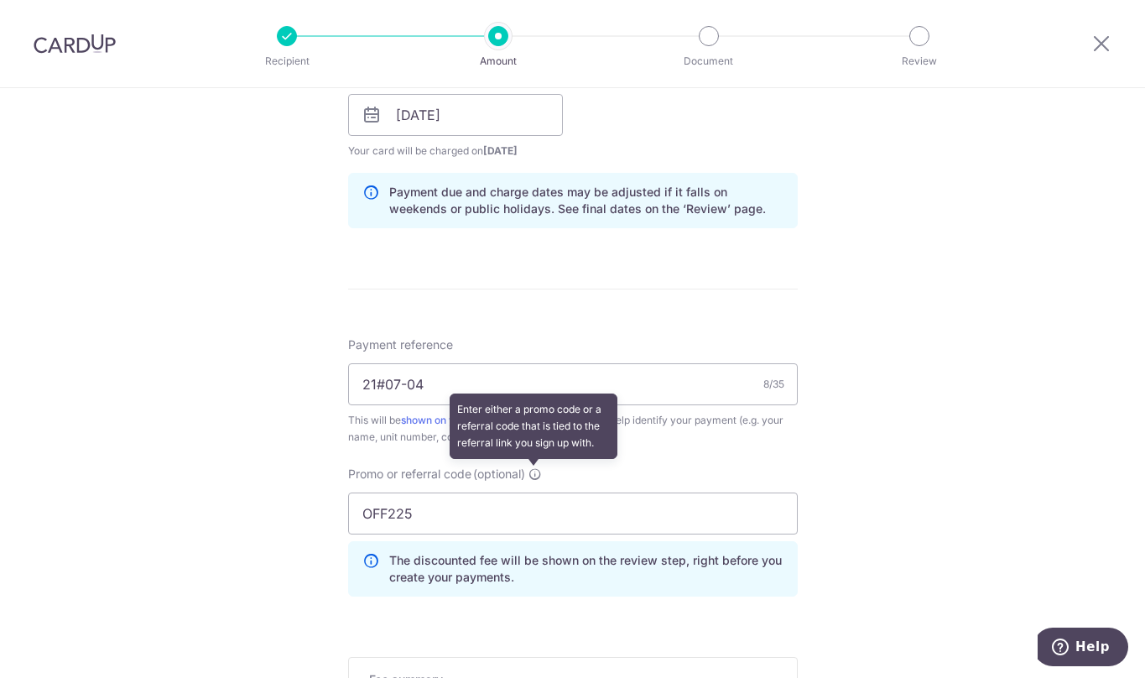
click at [537, 471] on icon at bounding box center [534, 473] width 13 height 13
click at [537, 492] on input "OFF225" at bounding box center [573, 513] width 450 height 42
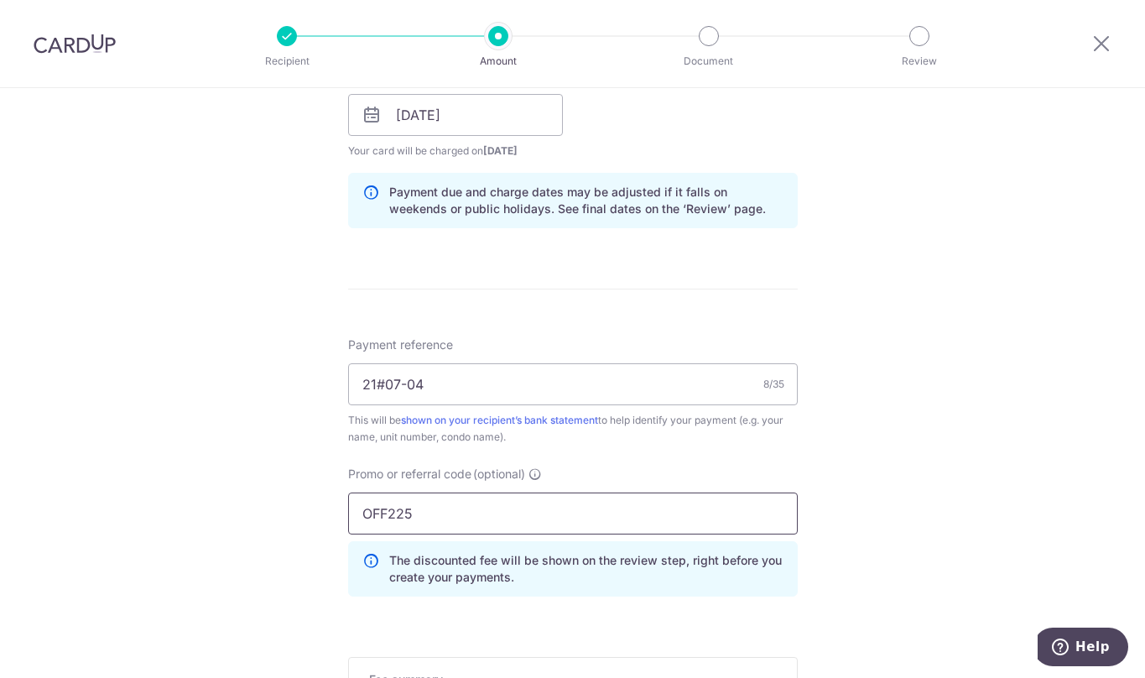
click at [538, 524] on input "OFF225" at bounding box center [573, 513] width 450 height 42
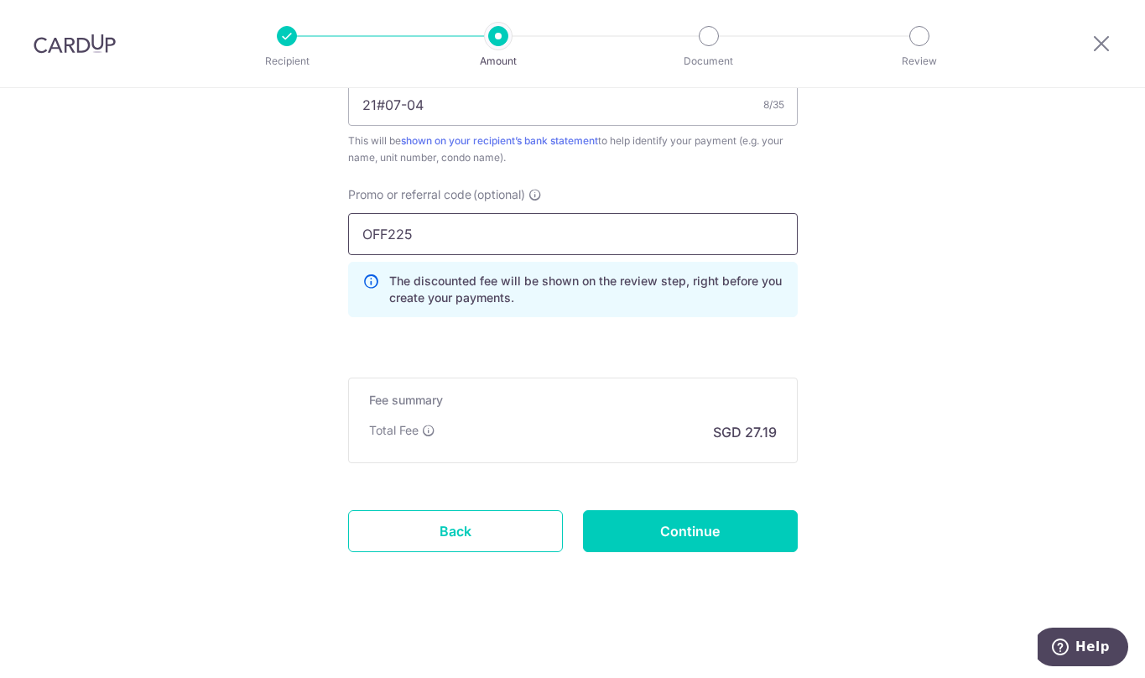
drag, startPoint x: 437, startPoint y: 244, endPoint x: 310, endPoint y: 232, distance: 128.1
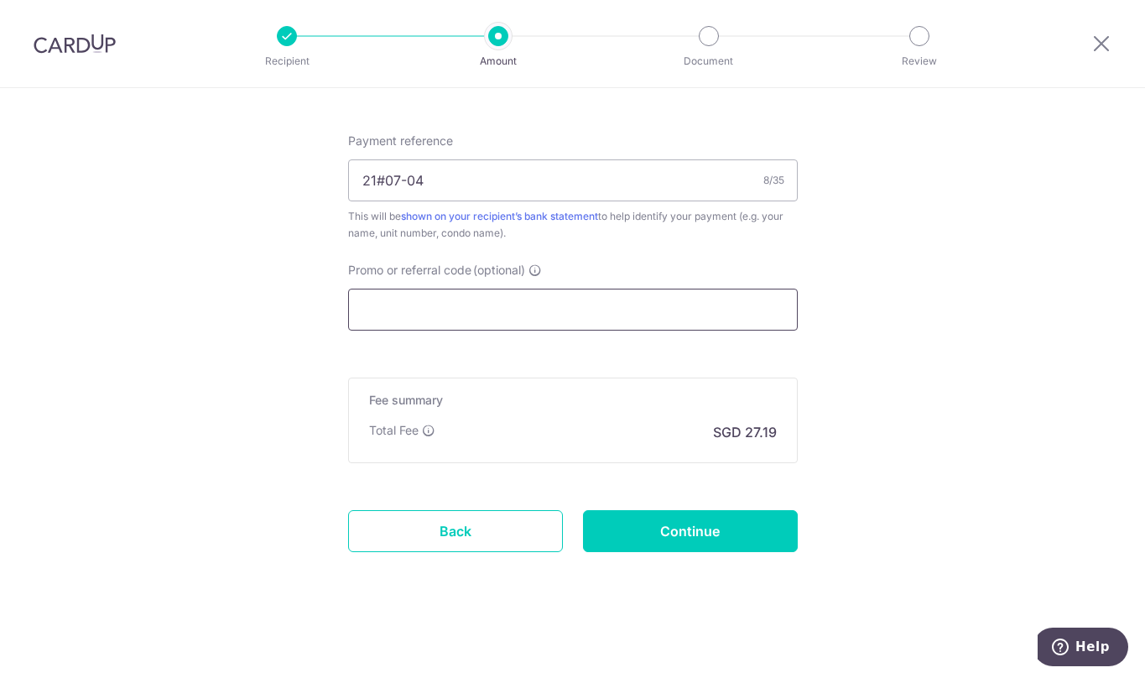
click at [413, 308] on input "Promo or referral code (optional)" at bounding box center [573, 310] width 450 height 42
paste input "OFF225"
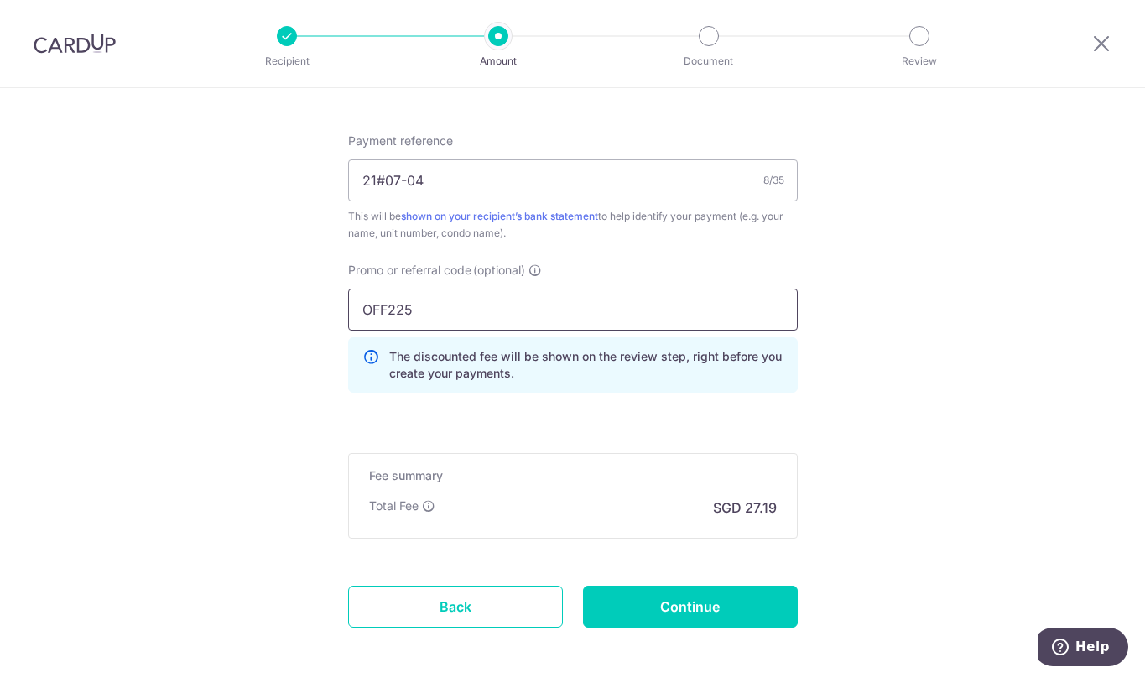
type input "OFF225"
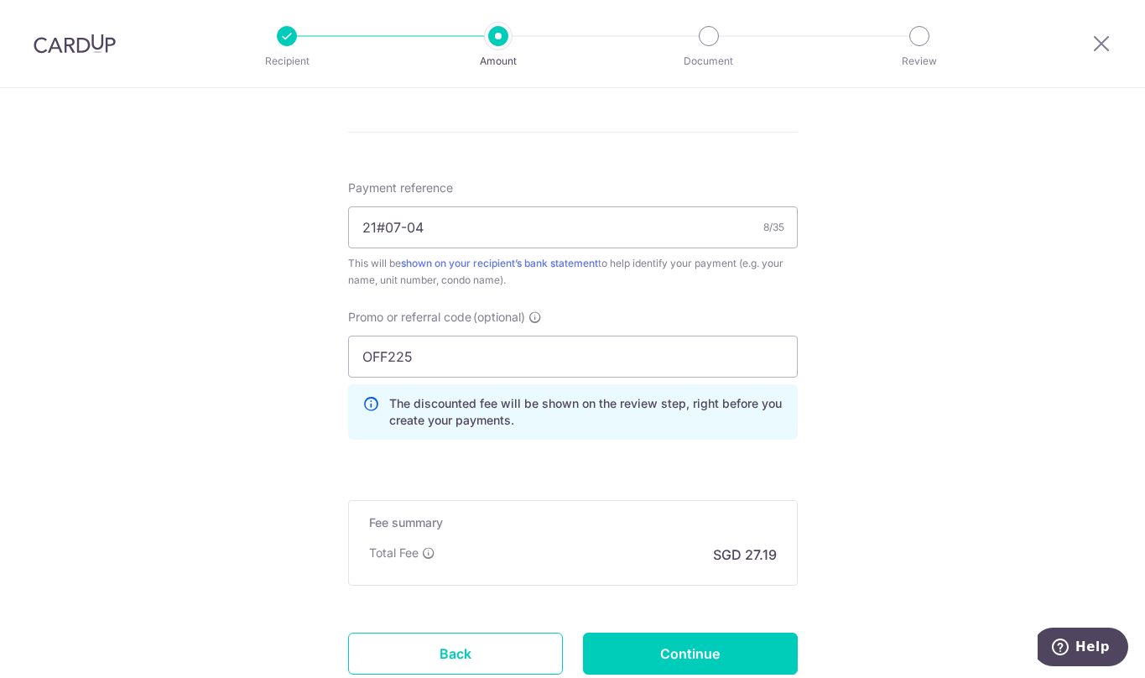
scroll to position [1533, 0]
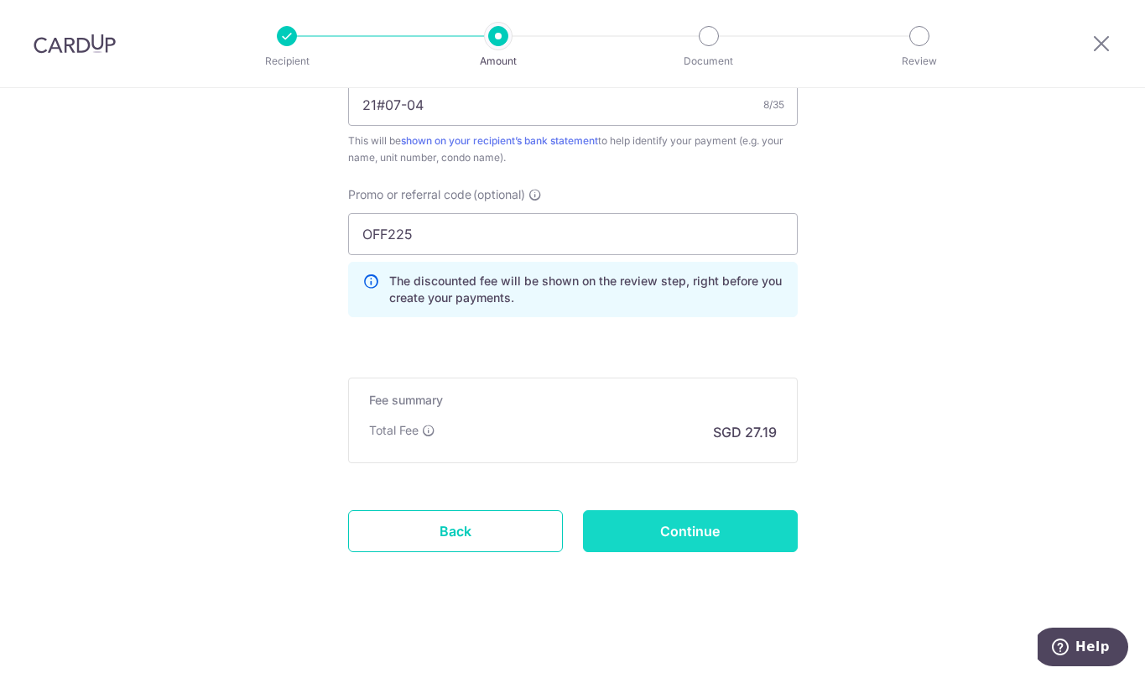
click at [644, 532] on input "Continue" at bounding box center [690, 531] width 215 height 42
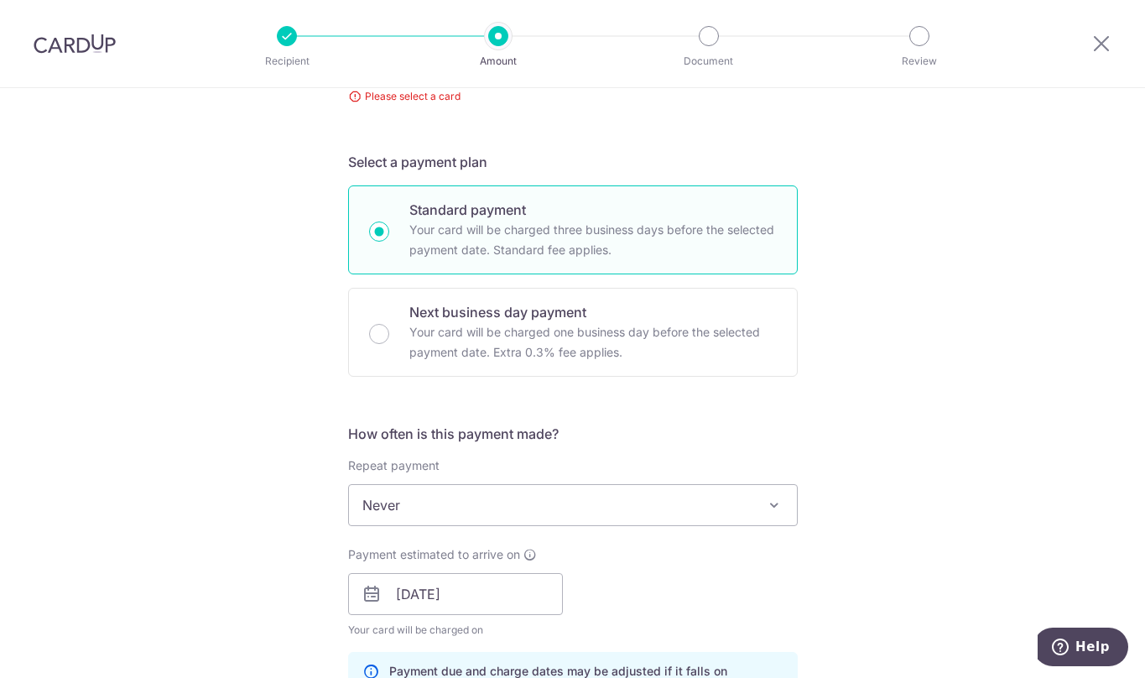
scroll to position [51, 0]
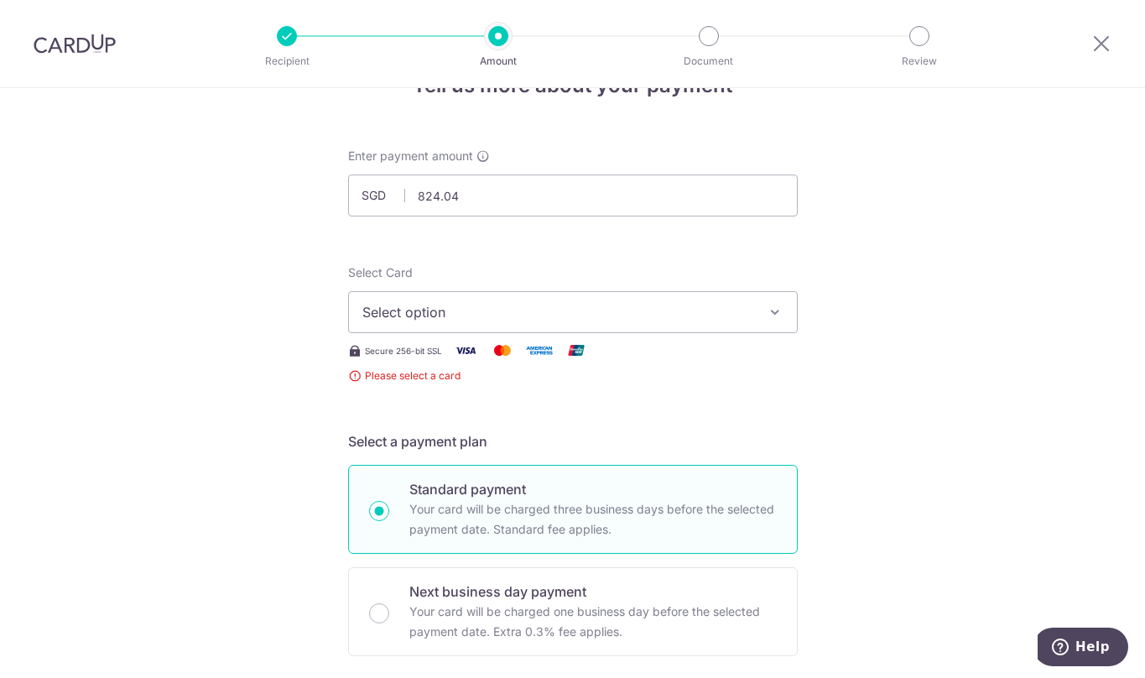
click at [770, 315] on icon "button" at bounding box center [775, 312] width 17 height 17
click at [656, 322] on button "Select option" at bounding box center [573, 312] width 450 height 42
click at [507, 359] on span "Add credit card" at bounding box center [588, 359] width 391 height 17
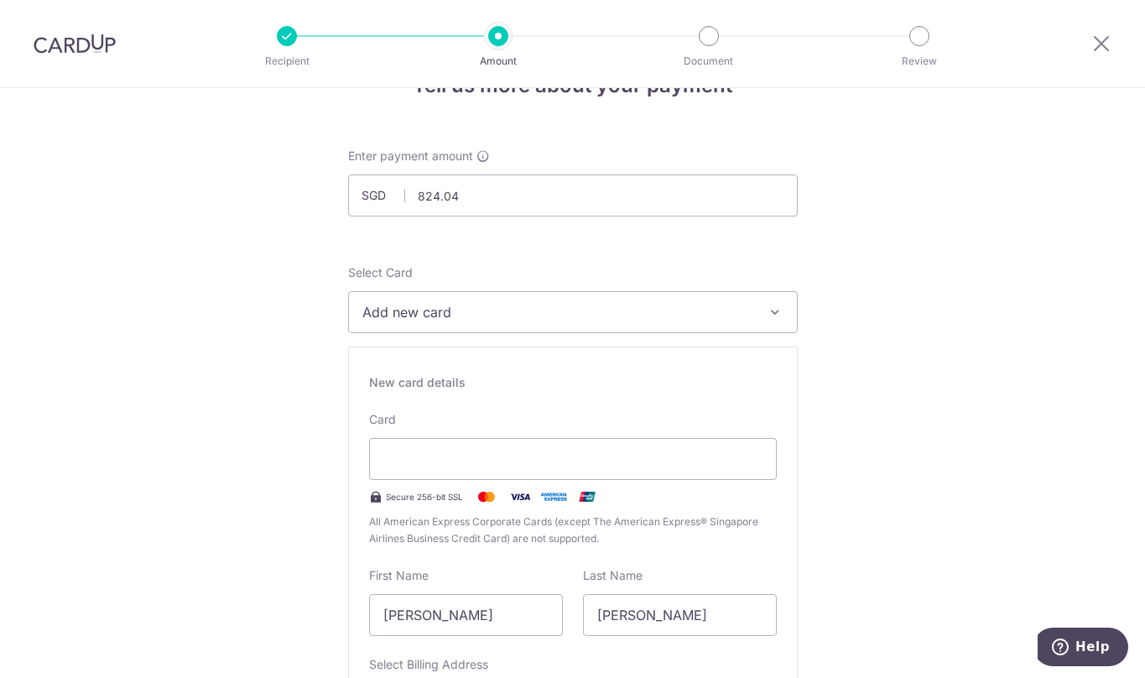
click at [511, 565] on div "New card details Card Secure 256-bit SSL All American Express Corporate Cards (…" at bounding box center [573, 586] width 450 height 481
type input "Create Schedule"
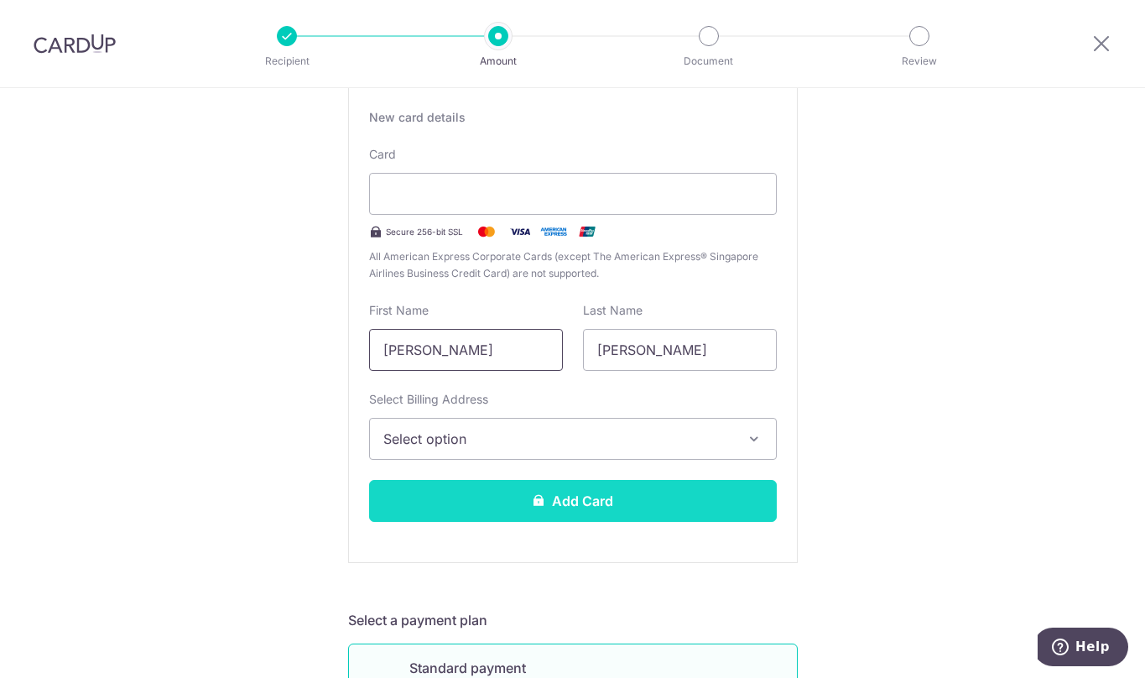
scroll to position [330, 0]
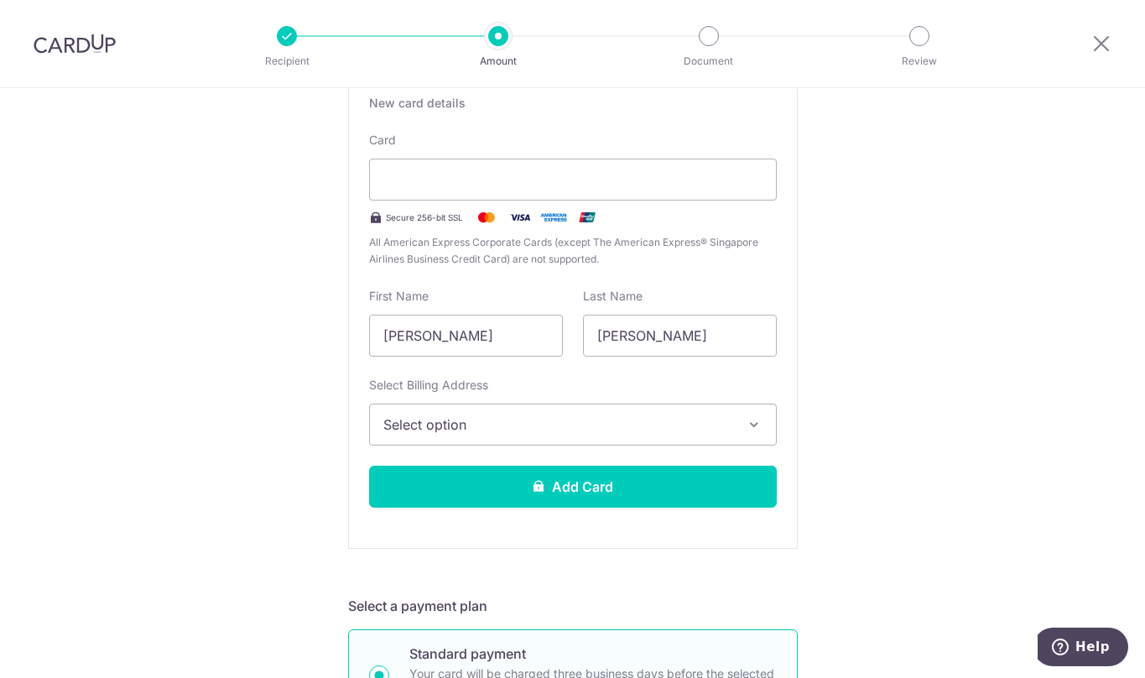
click at [746, 431] on icon "button" at bounding box center [754, 424] width 17 height 17
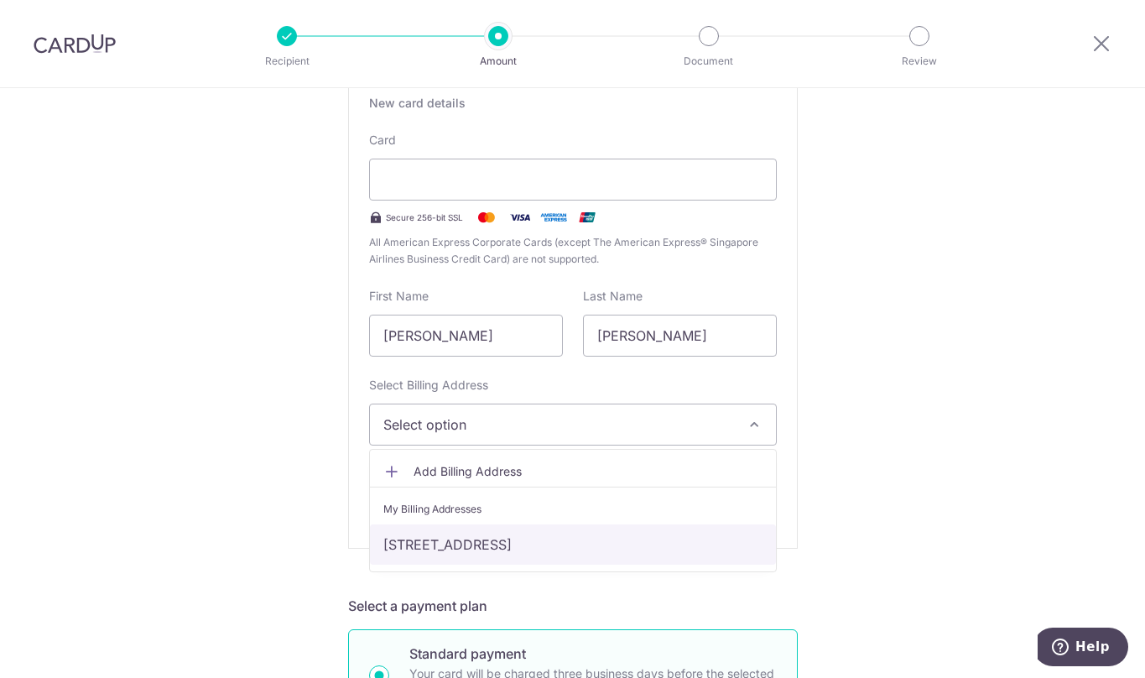
click at [582, 542] on link "Blk 817A, #02-83, Keat Hong Link, Singapore, Singapore-681817" at bounding box center [573, 544] width 406 height 40
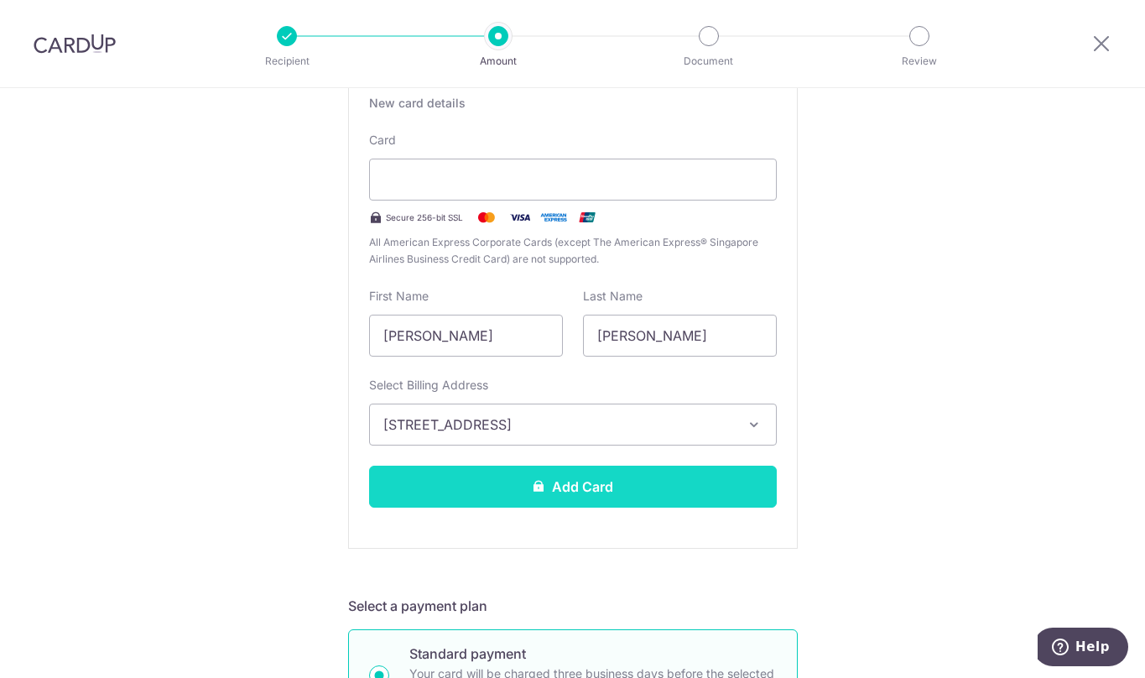
click at [565, 489] on button "Add Card" at bounding box center [573, 487] width 408 height 42
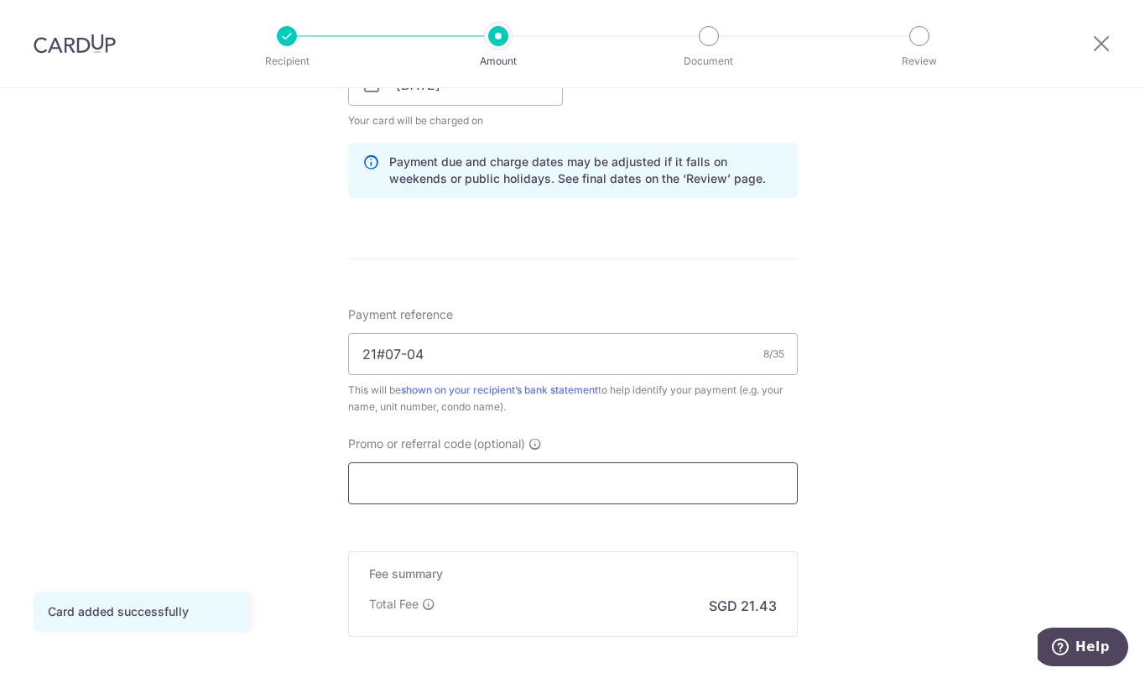
scroll to position [997, 0]
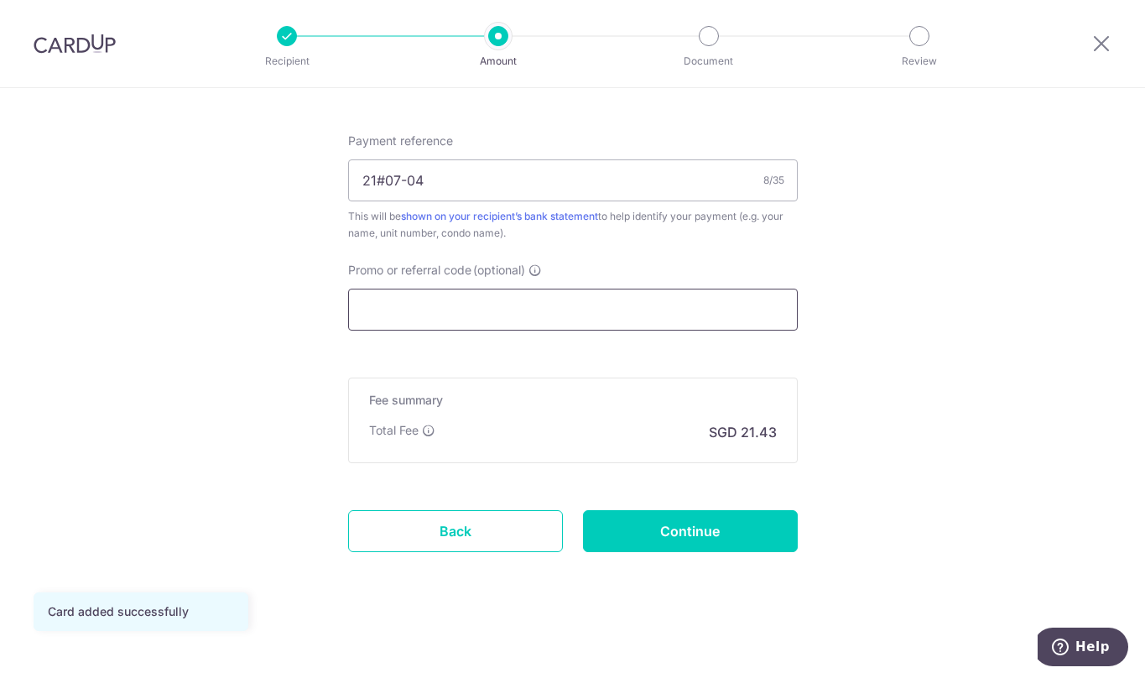
click at [498, 327] on input "Promo or referral code (optional)" at bounding box center [573, 310] width 450 height 42
paste input "OFF225"
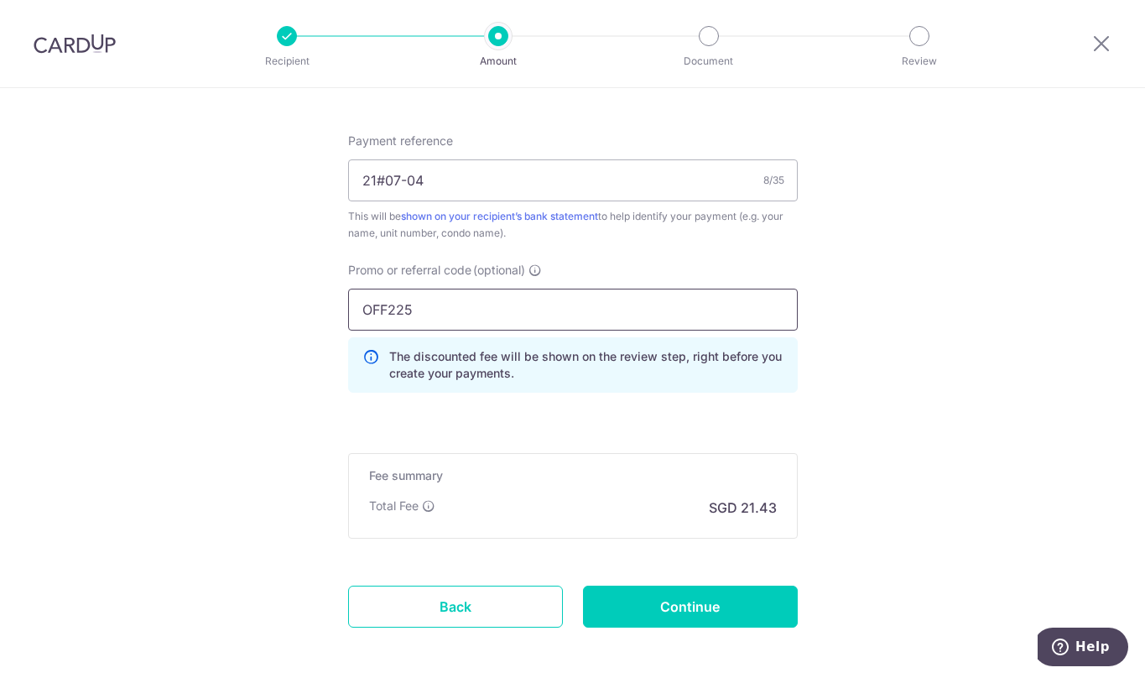
type input "OFF225"
click at [651, 601] on input "Continue" at bounding box center [690, 606] width 215 height 42
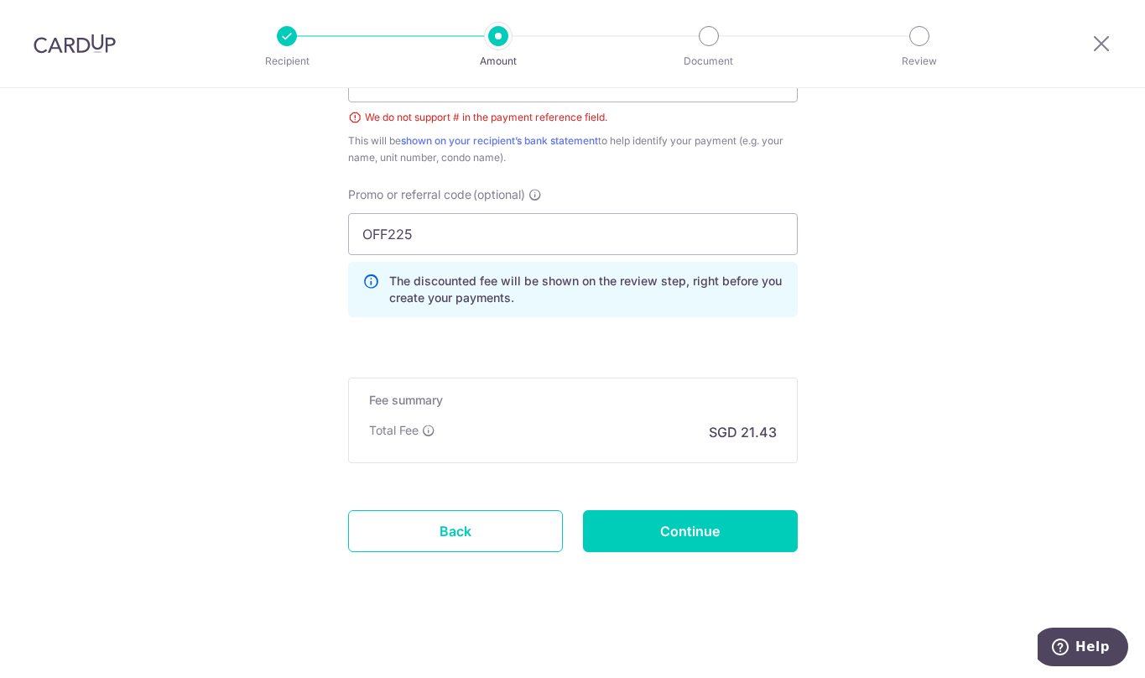
scroll to position [816, 0]
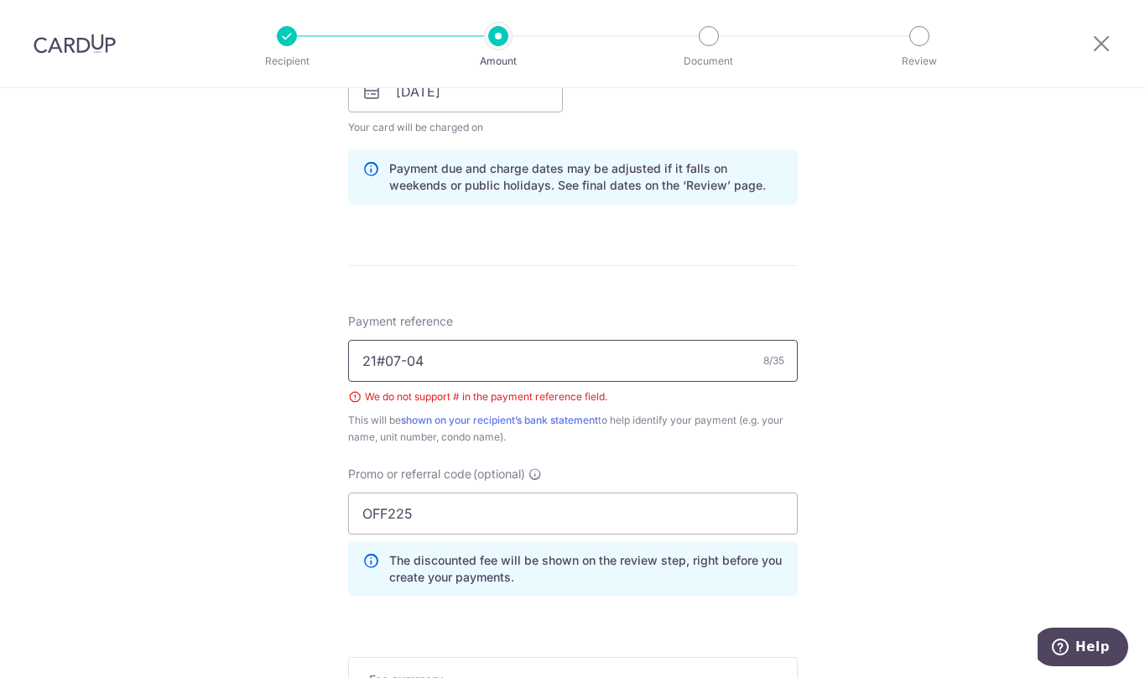
click at [385, 361] on input "21#07-04" at bounding box center [573, 361] width 450 height 42
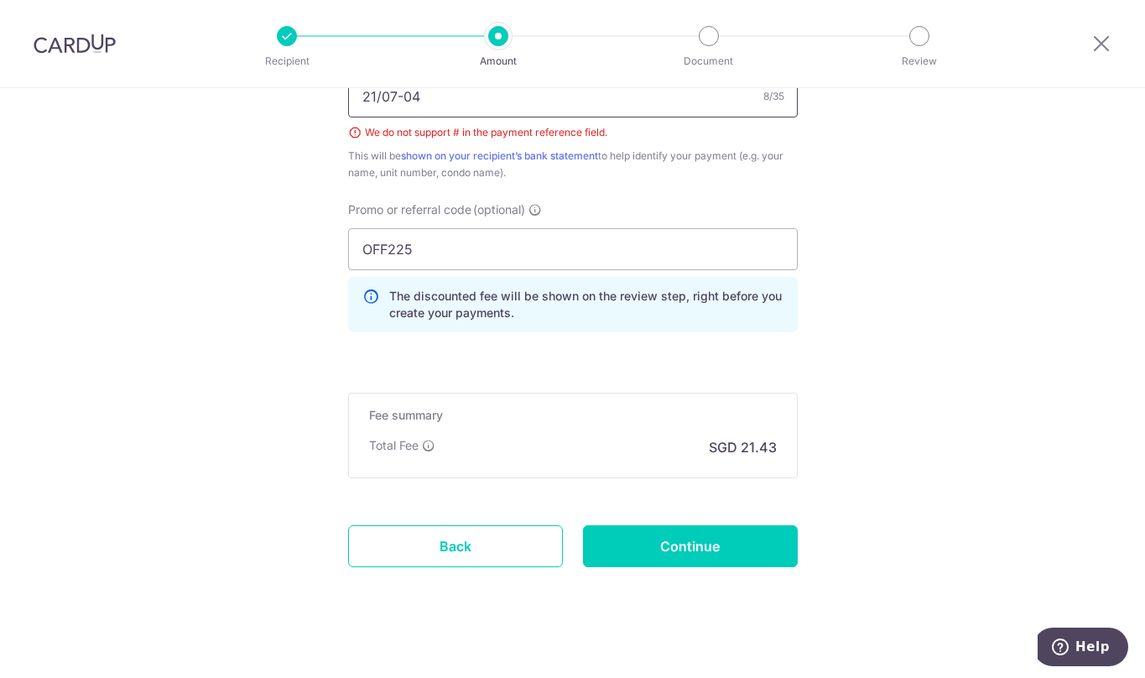
scroll to position [1096, 0]
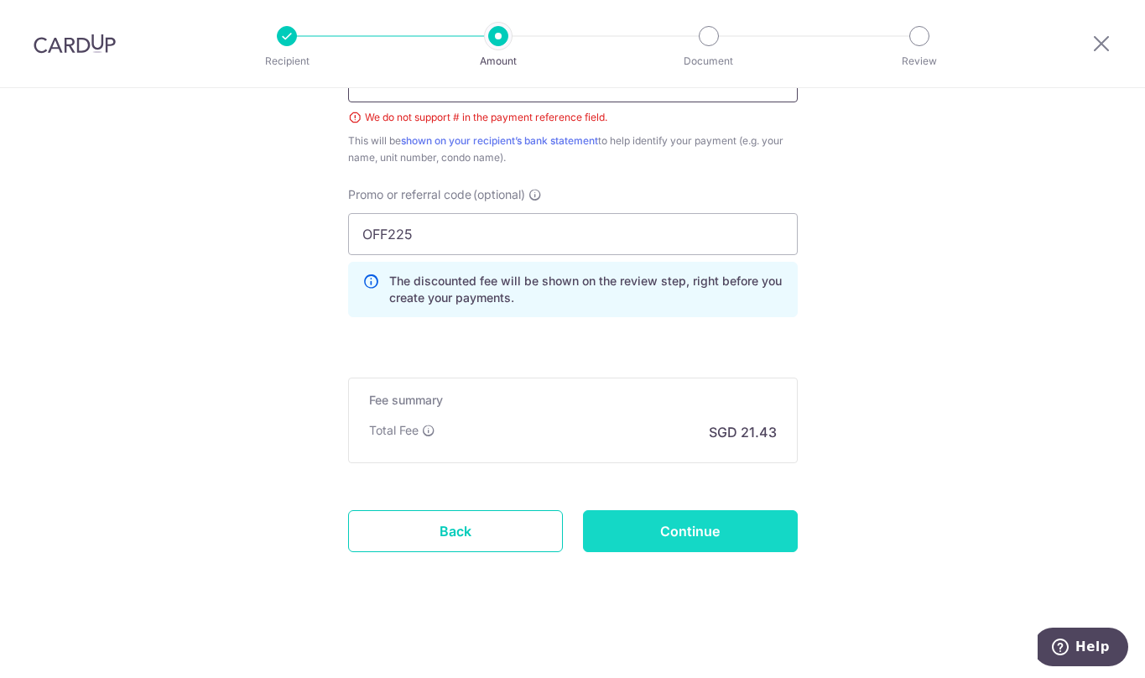
type input "21/07-04"
click at [640, 529] on input "Continue" at bounding box center [690, 531] width 215 height 42
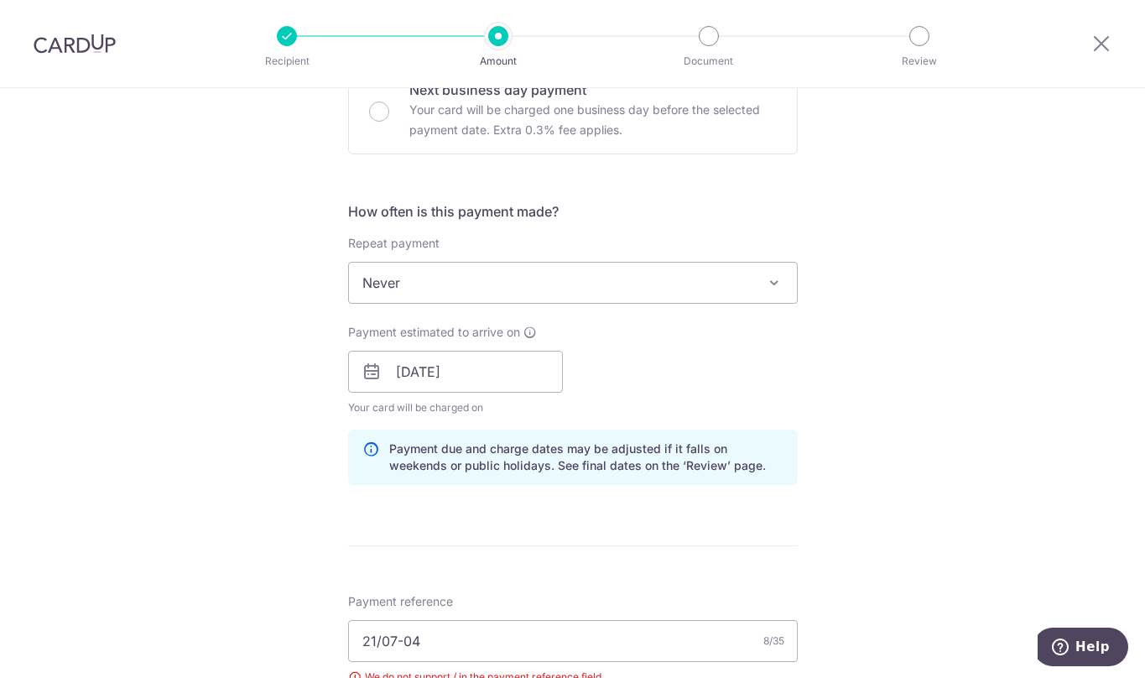
scroll to position [816, 0]
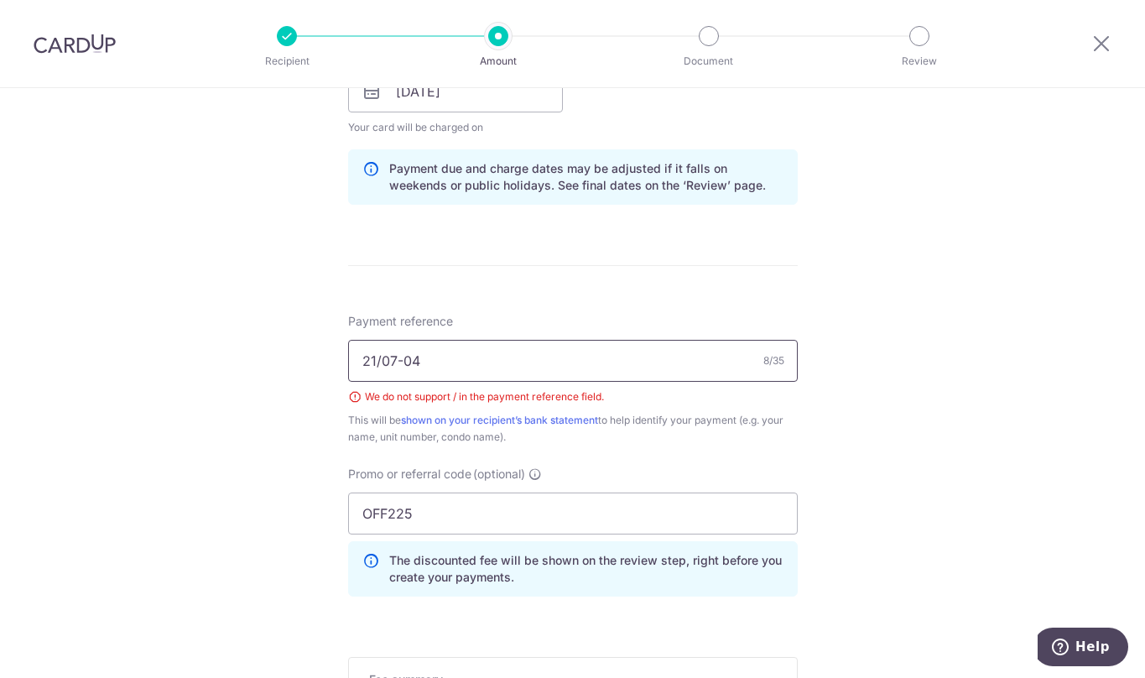
click at [376, 358] on input "21/07-04" at bounding box center [573, 361] width 450 height 42
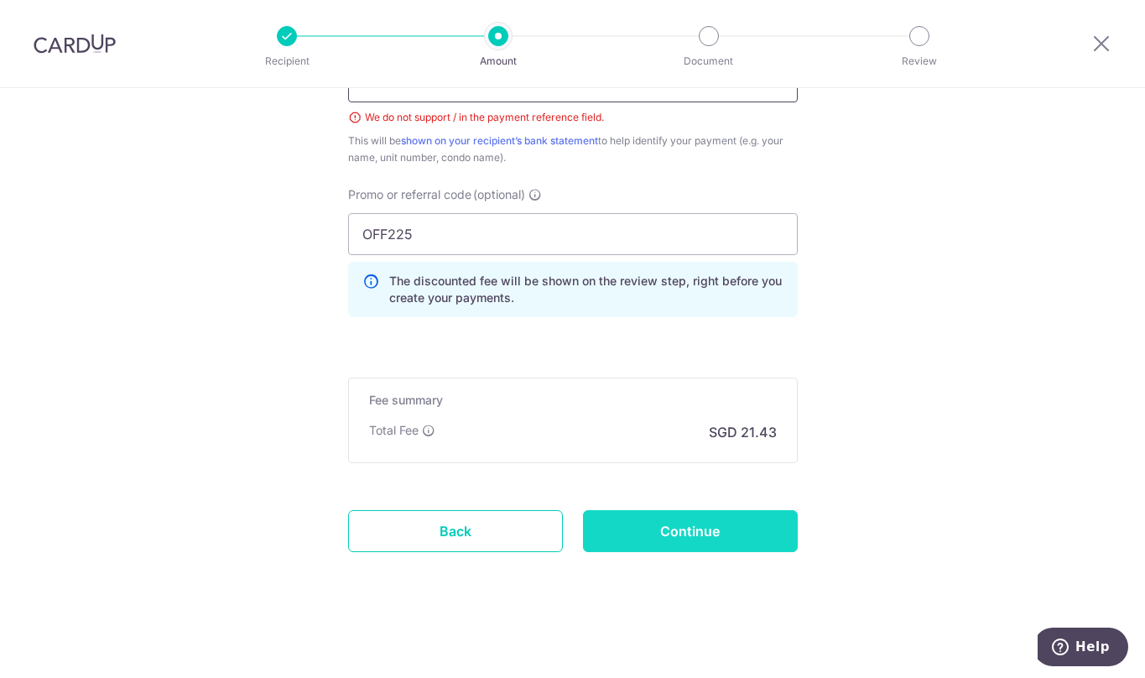
type input "21 07-04"
click at [685, 534] on input "Continue" at bounding box center [690, 531] width 215 height 42
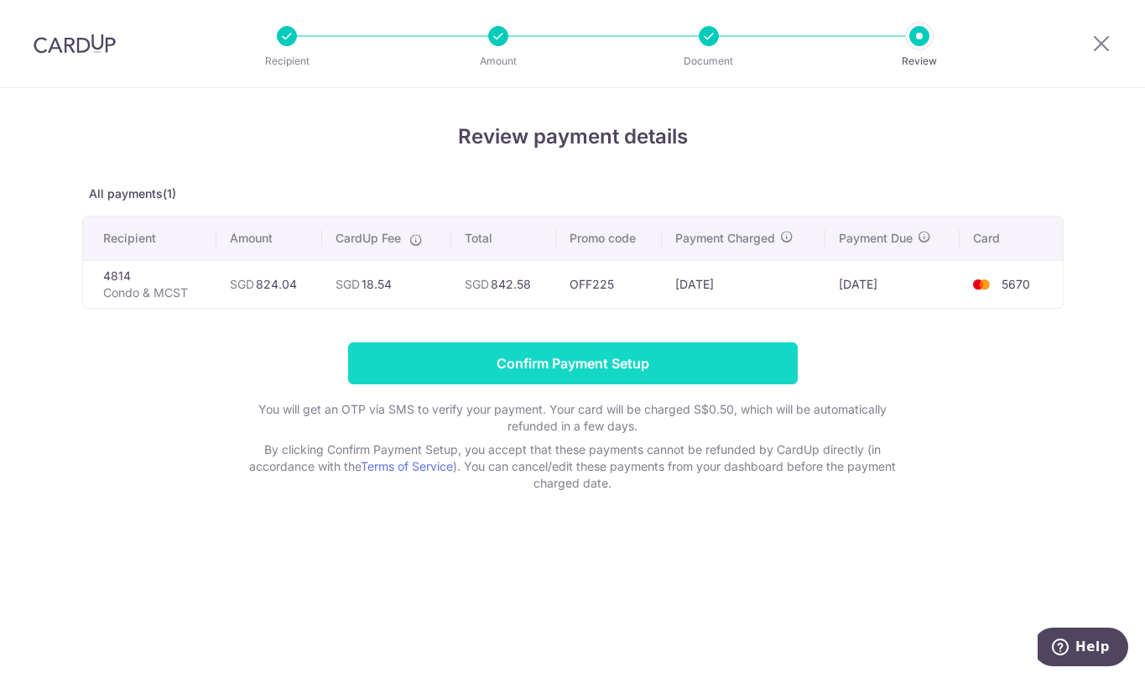
click at [470, 358] on input "Confirm Payment Setup" at bounding box center [573, 363] width 450 height 42
